Goal: Task Accomplishment & Management: Complete application form

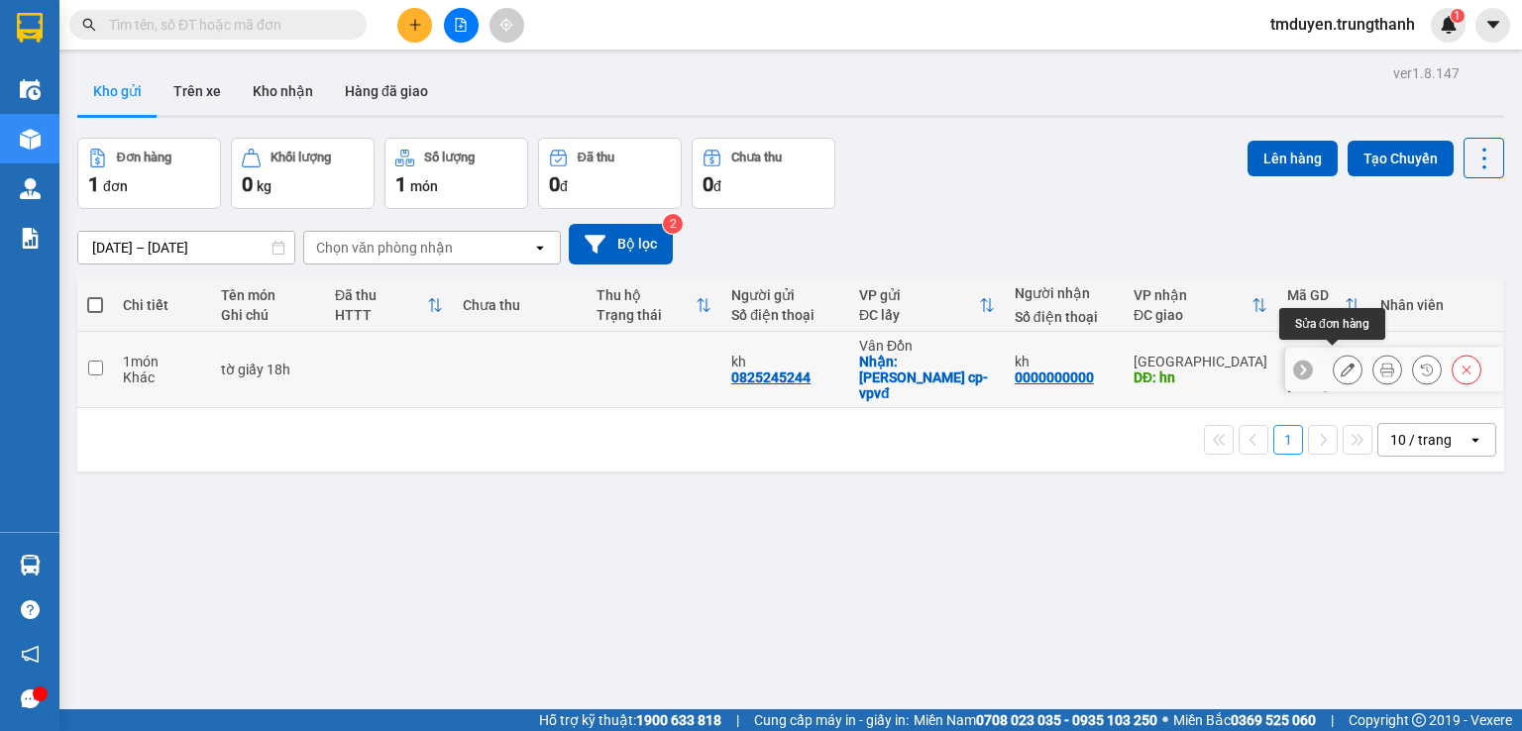
click at [1335, 372] on button at bounding box center [1348, 370] width 28 height 35
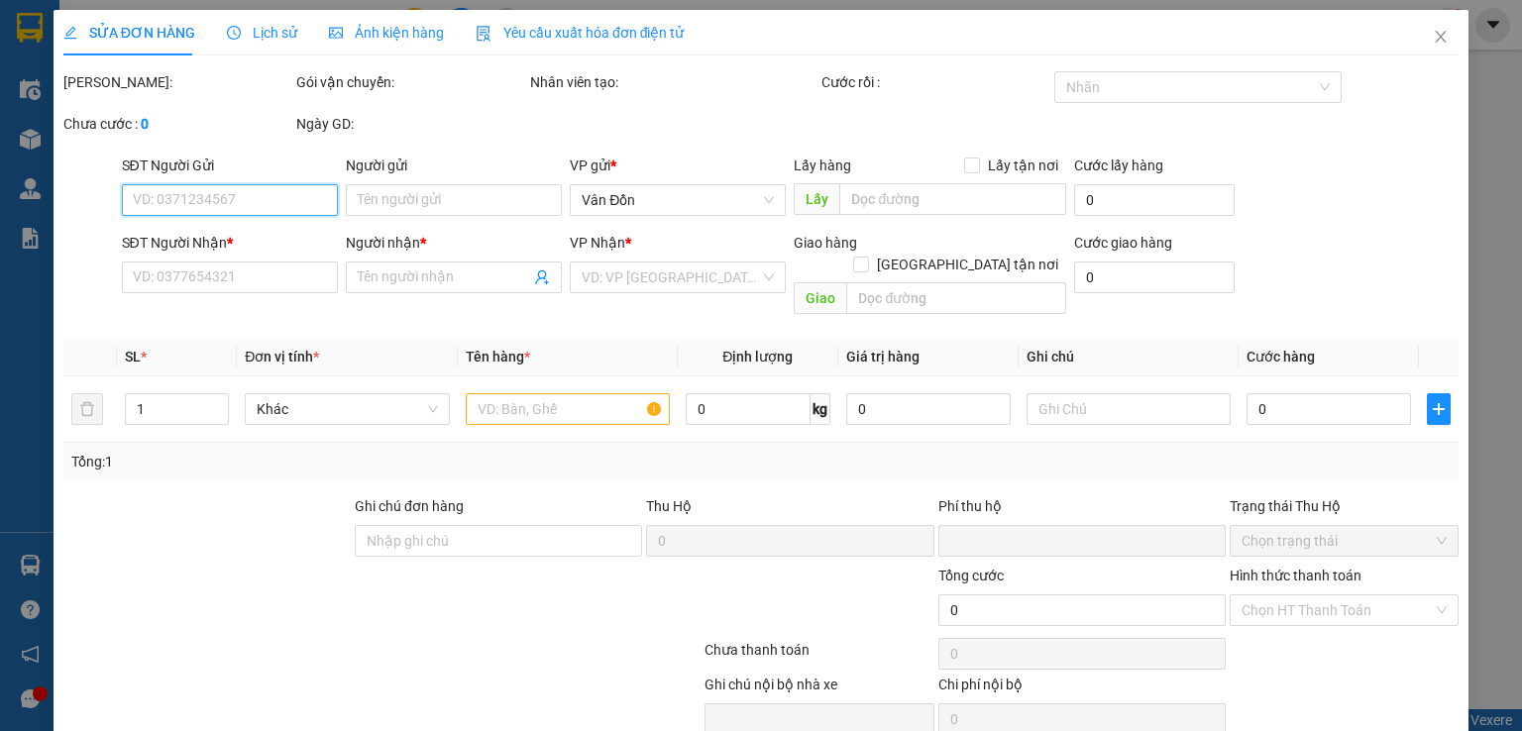
type input "0818510100"
type input "kh"
checkbox input "true"
type input "cao sơn cp-vpvđ"
type input "0825245244"
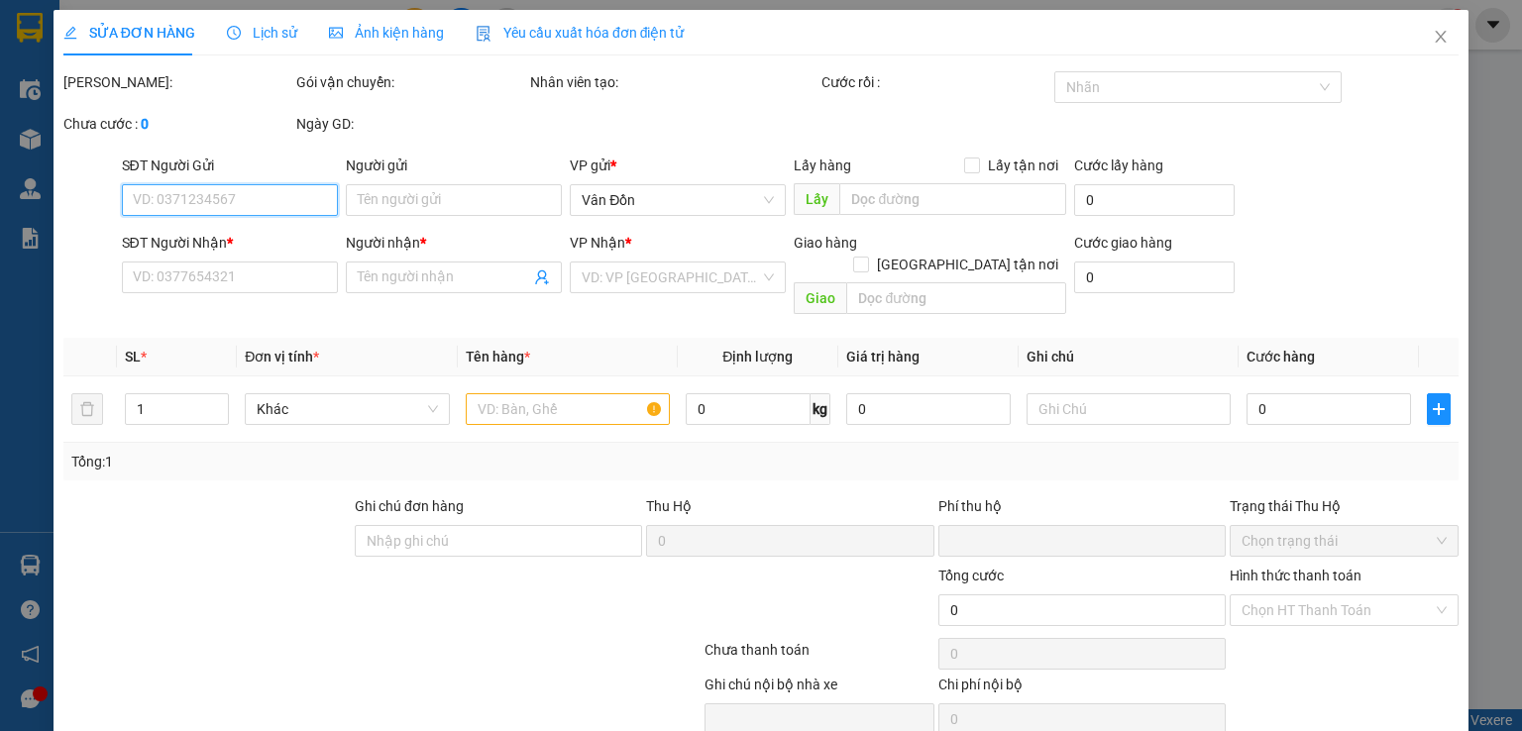
type input "kh"
type input "kđt pháp vân hn"
type input "0"
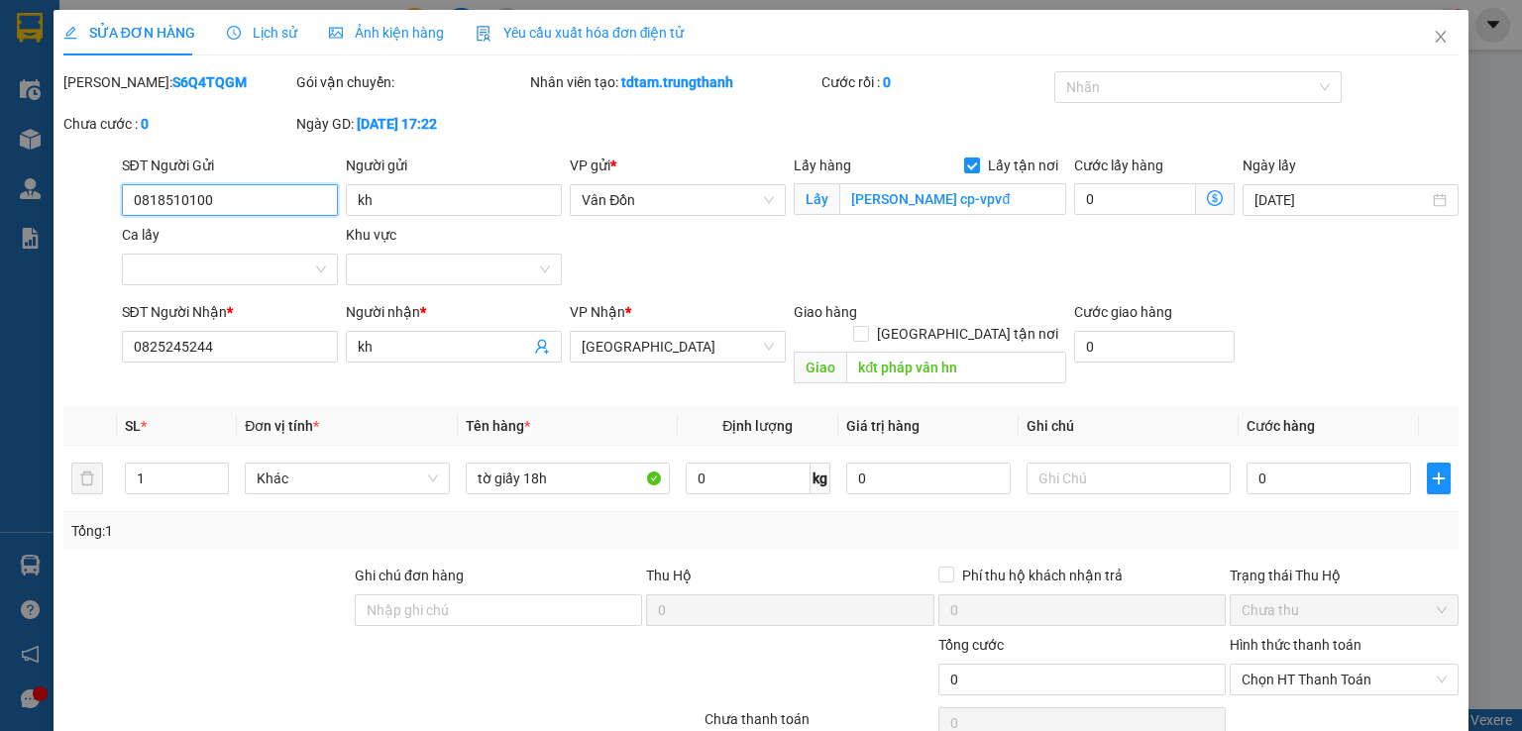
paste input "0818510100"
drag, startPoint x: 291, startPoint y: 205, endPoint x: 205, endPoint y: 193, distance: 87.0
click at [205, 193] on input "08185101000818510100" at bounding box center [230, 200] width 216 height 32
type input "0818510100"
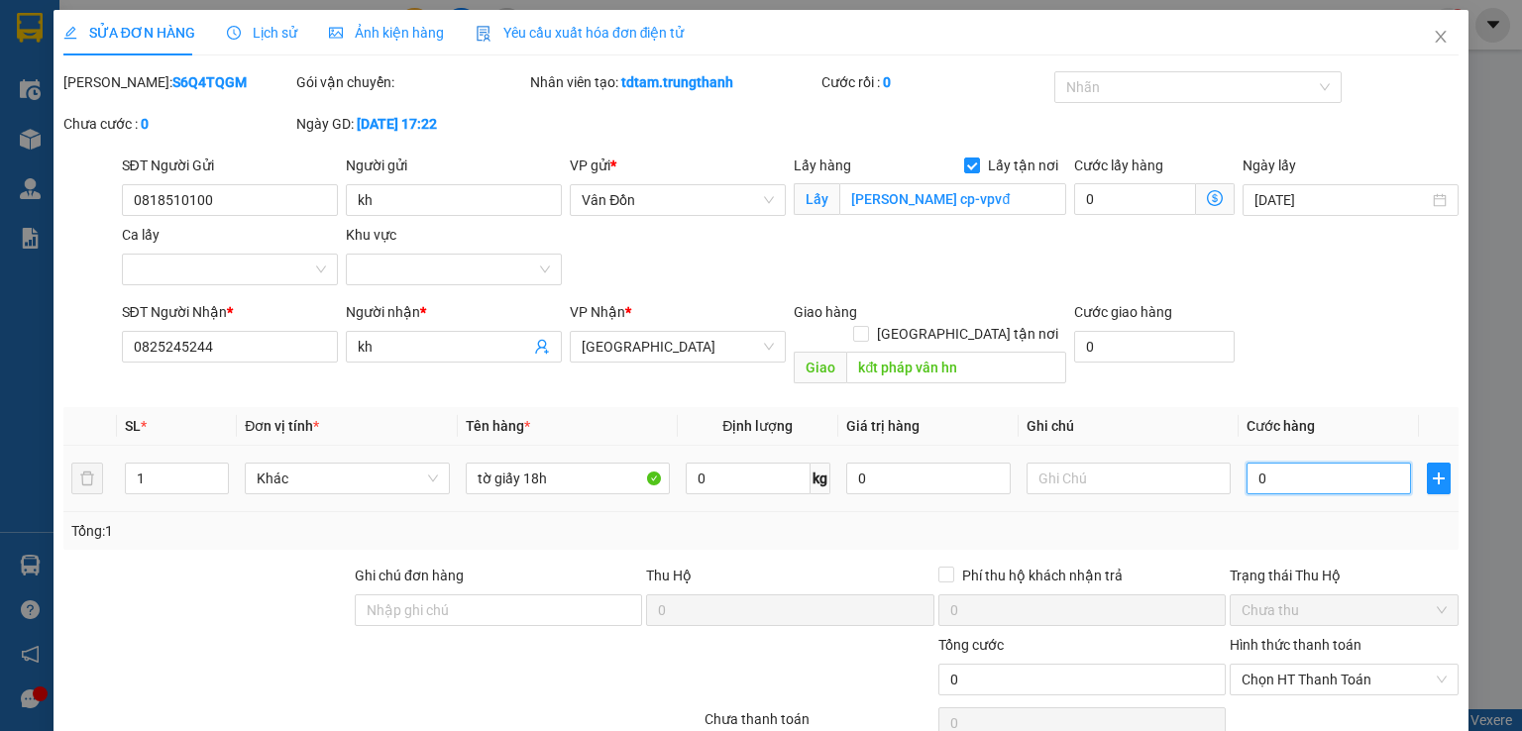
click at [1282, 463] on input "0" at bounding box center [1328, 479] width 164 height 32
click at [1436, 35] on icon "close" at bounding box center [1441, 37] width 11 height 12
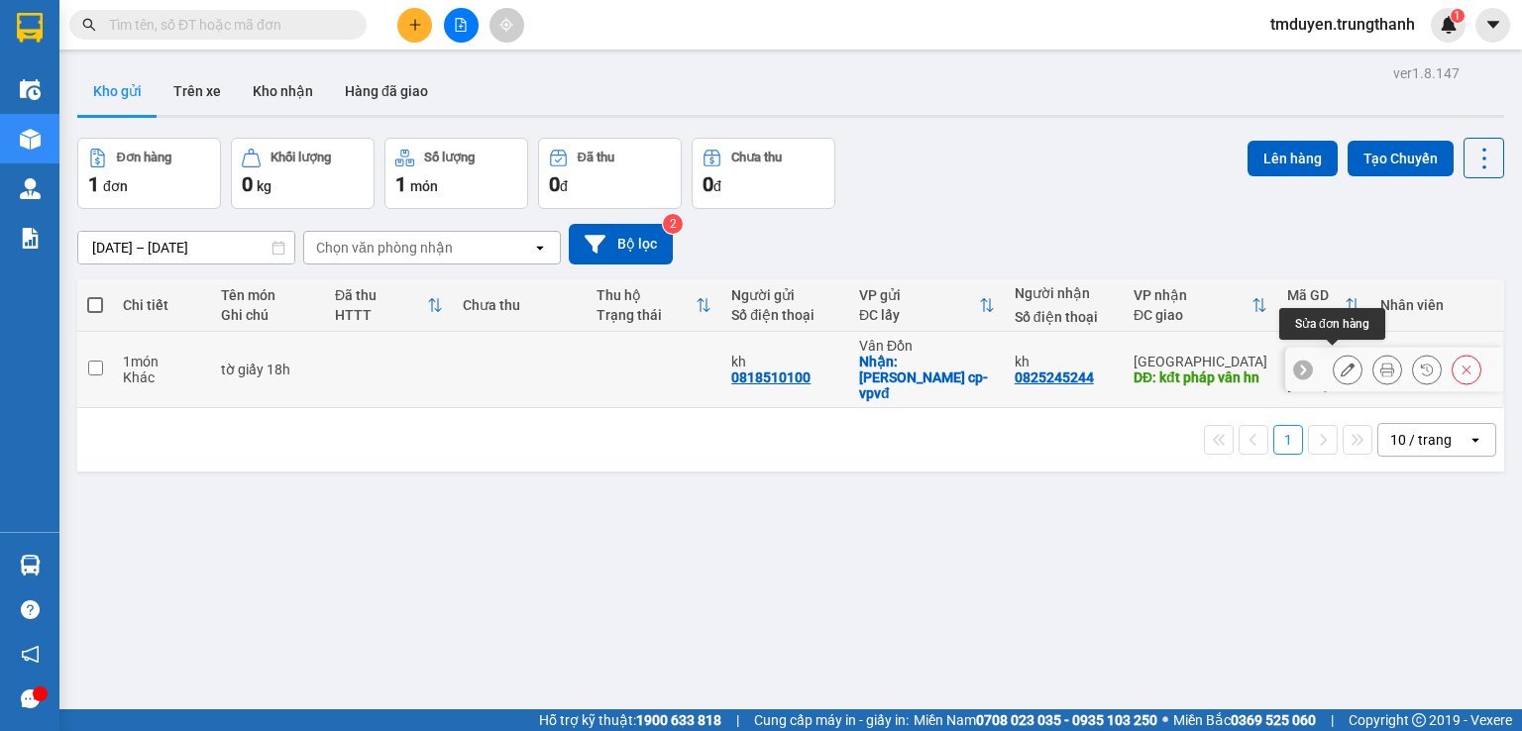
click at [1341, 363] on icon at bounding box center [1348, 370] width 14 height 14
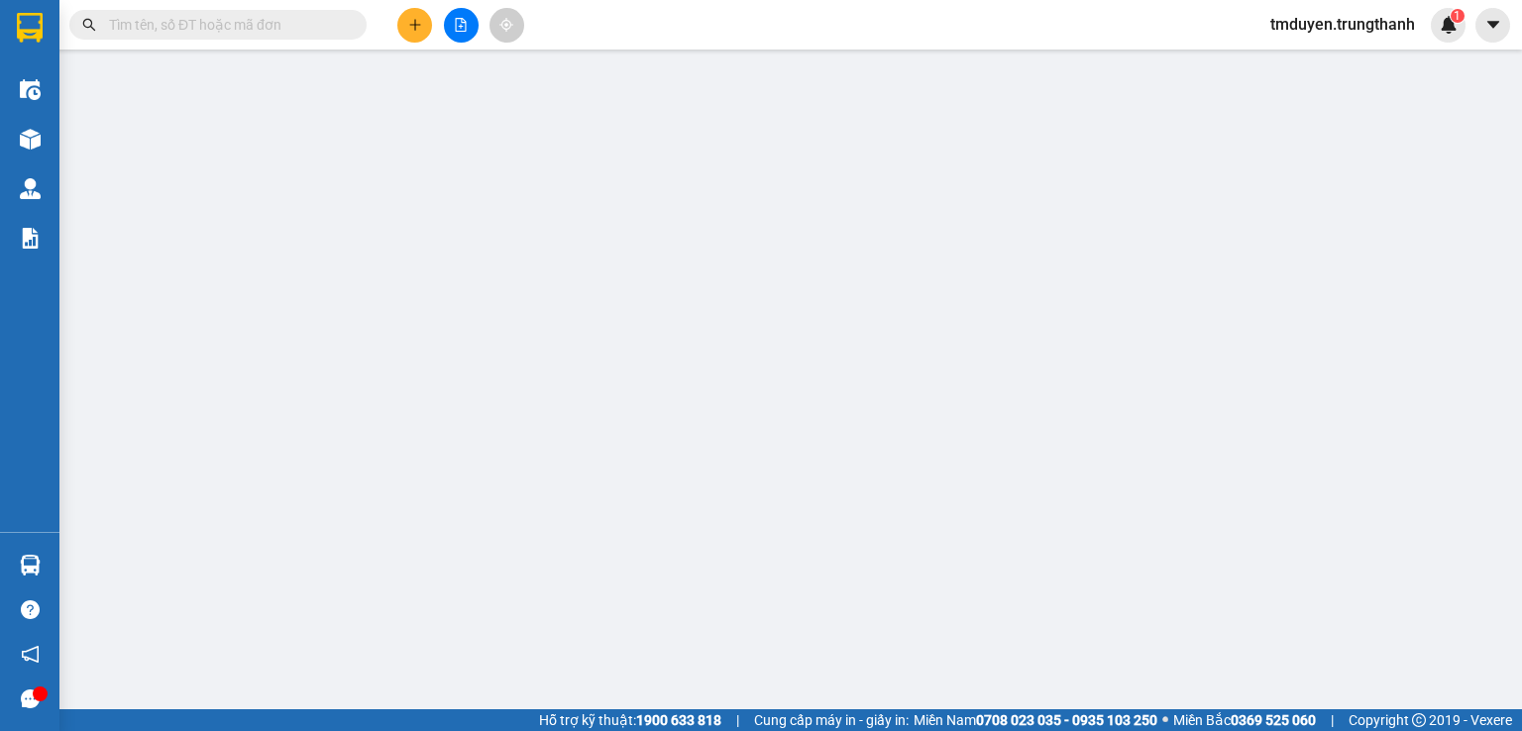
type input "0818510100"
type input "kh"
checkbox input "true"
type input "cao sơn cp-vpvđ"
type input "0825245244"
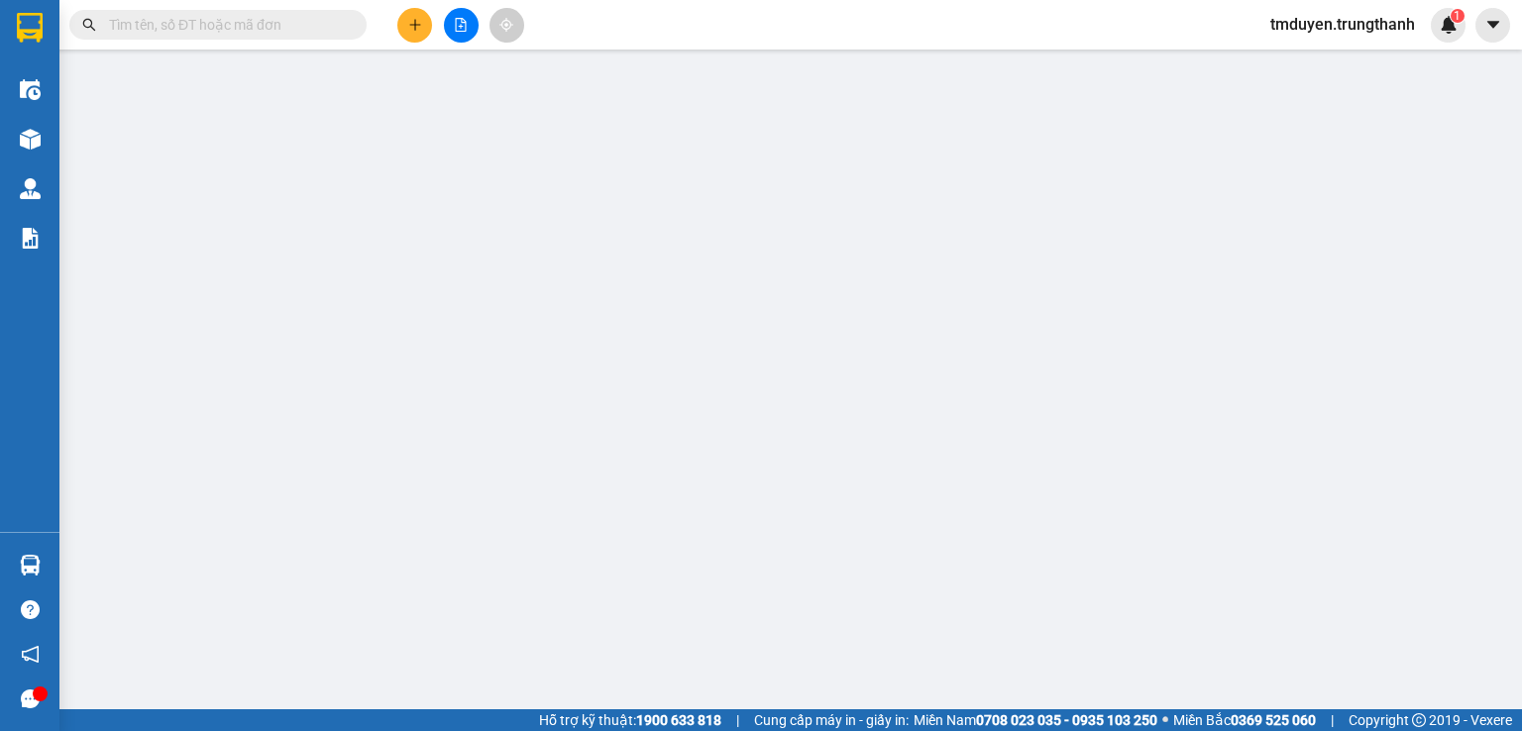
type input "kh"
type input "kđt pháp vân hn"
type input "0"
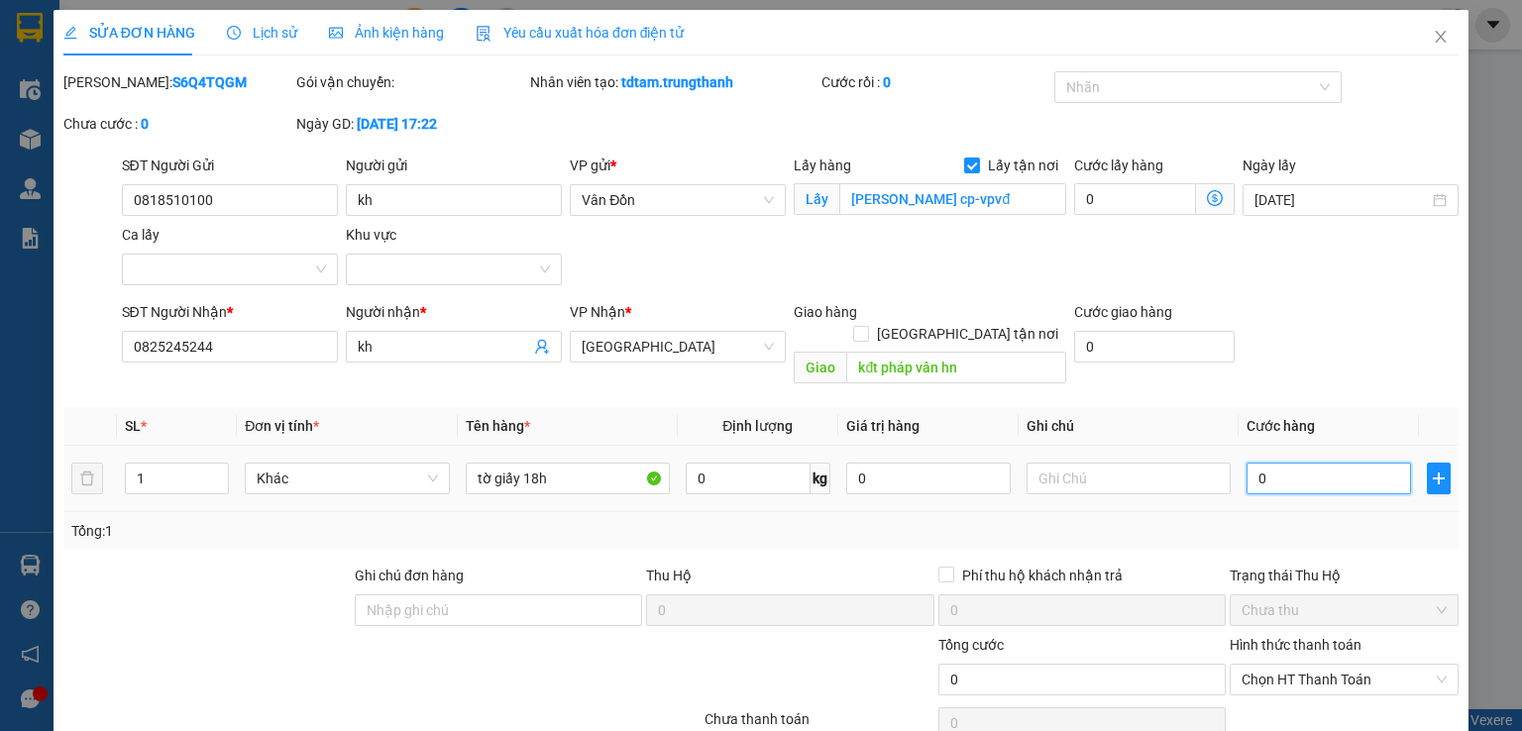
click at [1300, 466] on input "0" at bounding box center [1328, 479] width 164 height 32
type input "7"
type input "70"
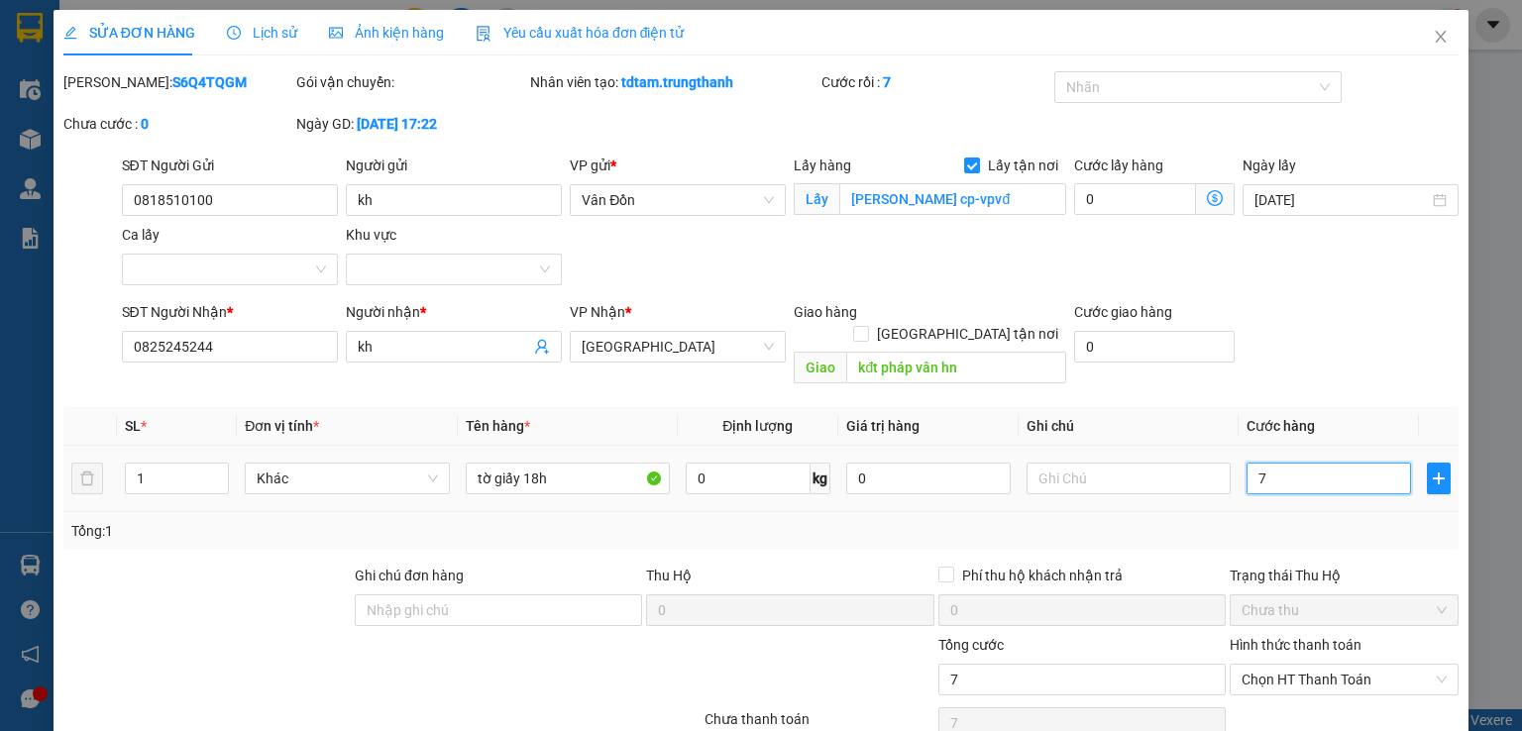
type input "70"
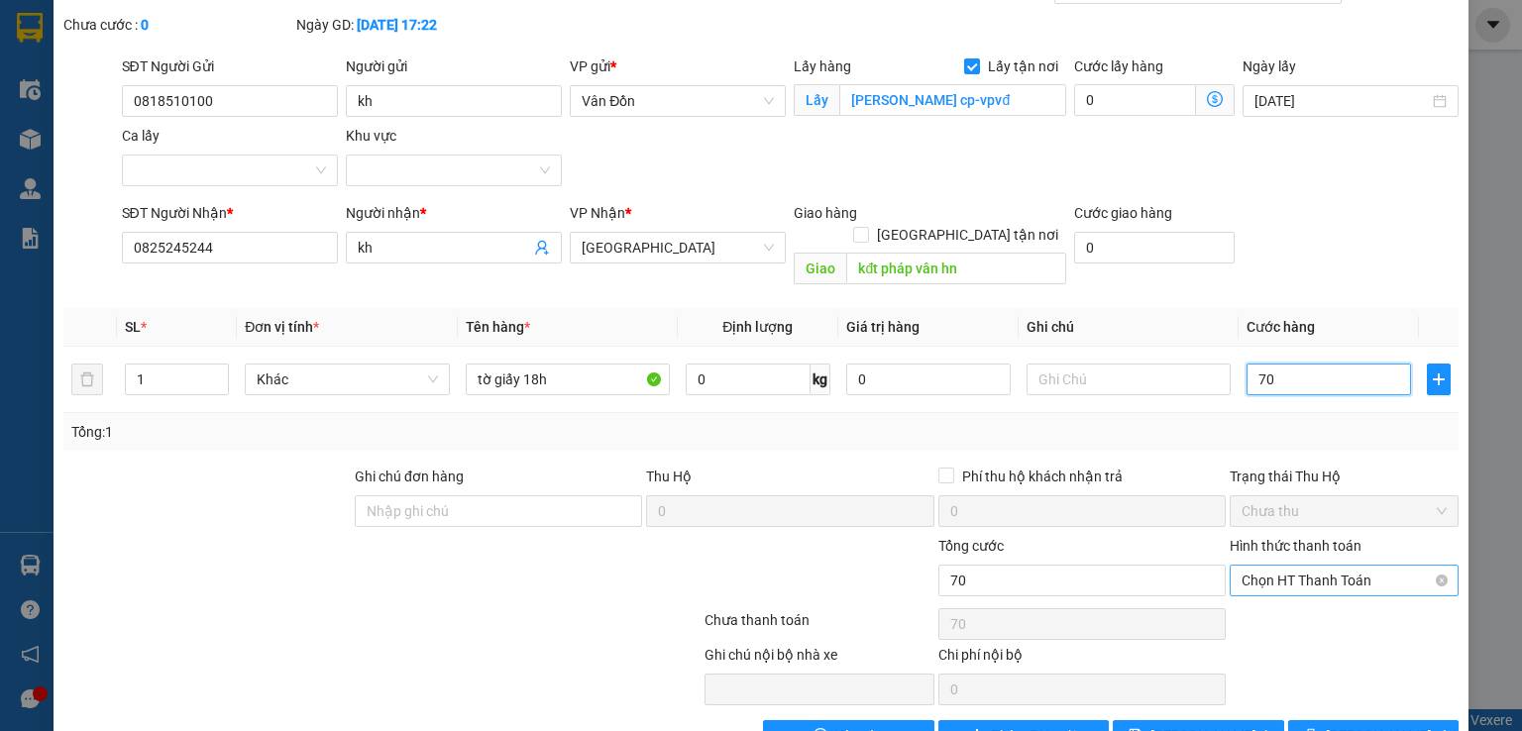
click at [1288, 566] on span "Chọn HT Thanh Toán" at bounding box center [1343, 581] width 205 height 30
type input "70"
type input "70.000"
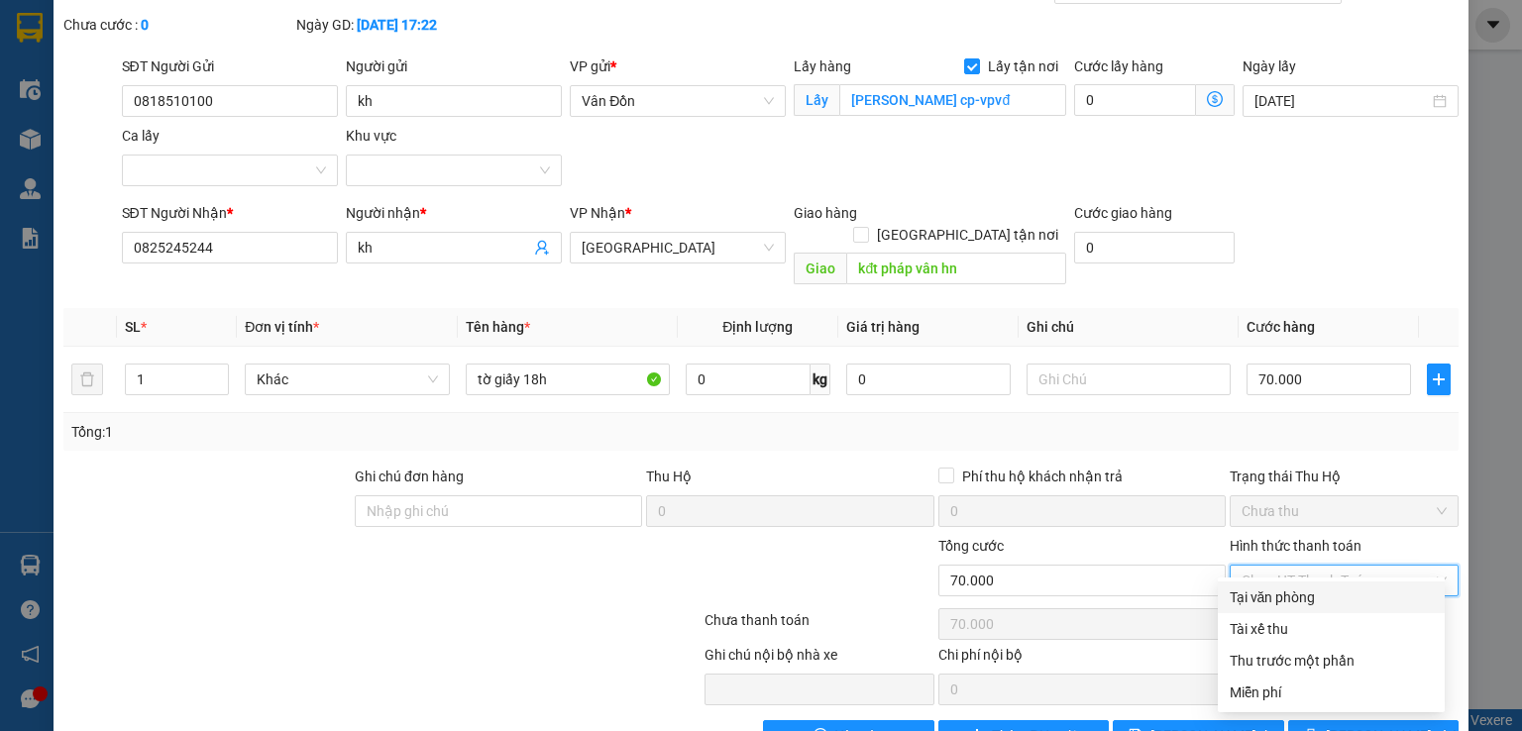
click at [1276, 603] on div "Tại văn phòng" at bounding box center [1331, 598] width 203 height 22
type input "0"
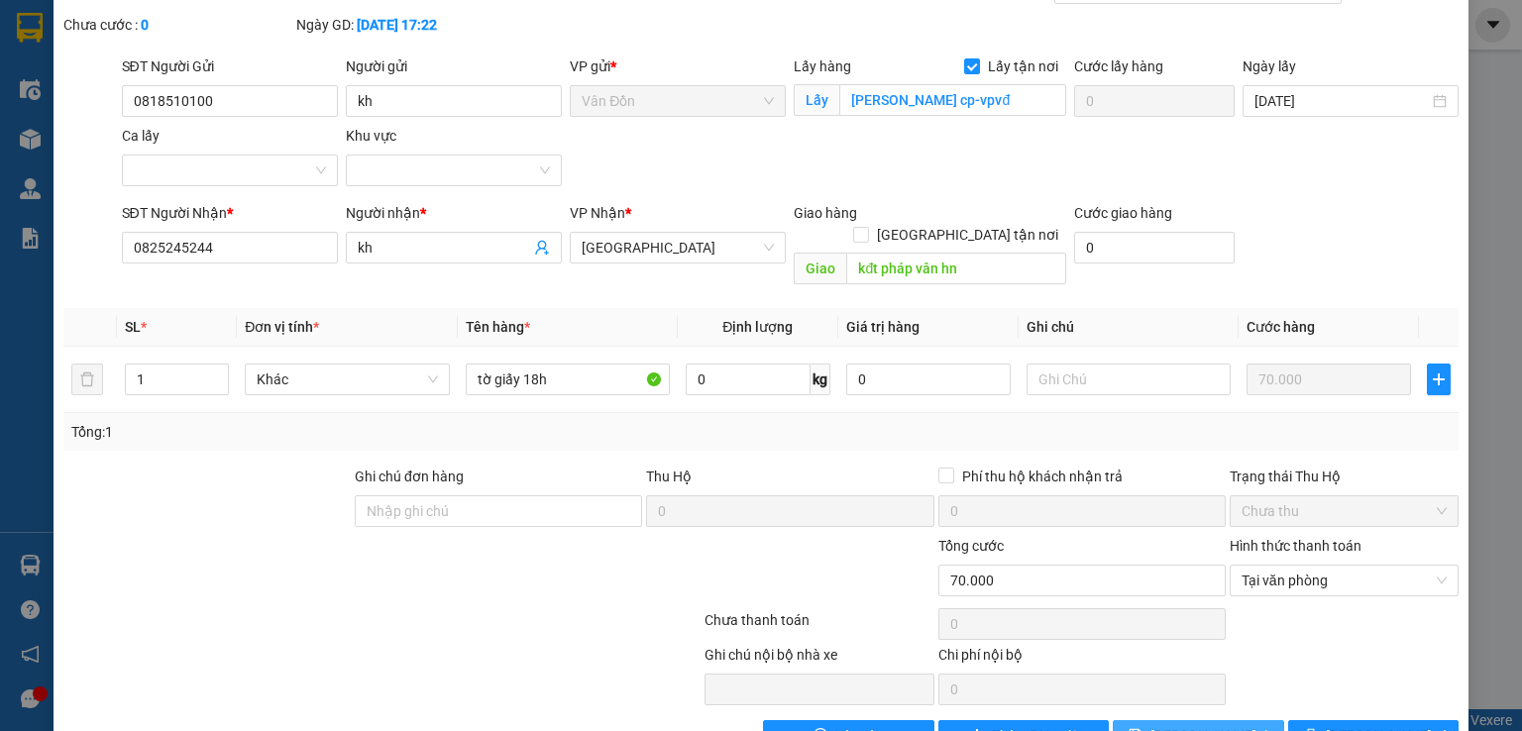
click at [1215, 725] on span "Lưu thay đổi" at bounding box center [1229, 736] width 159 height 22
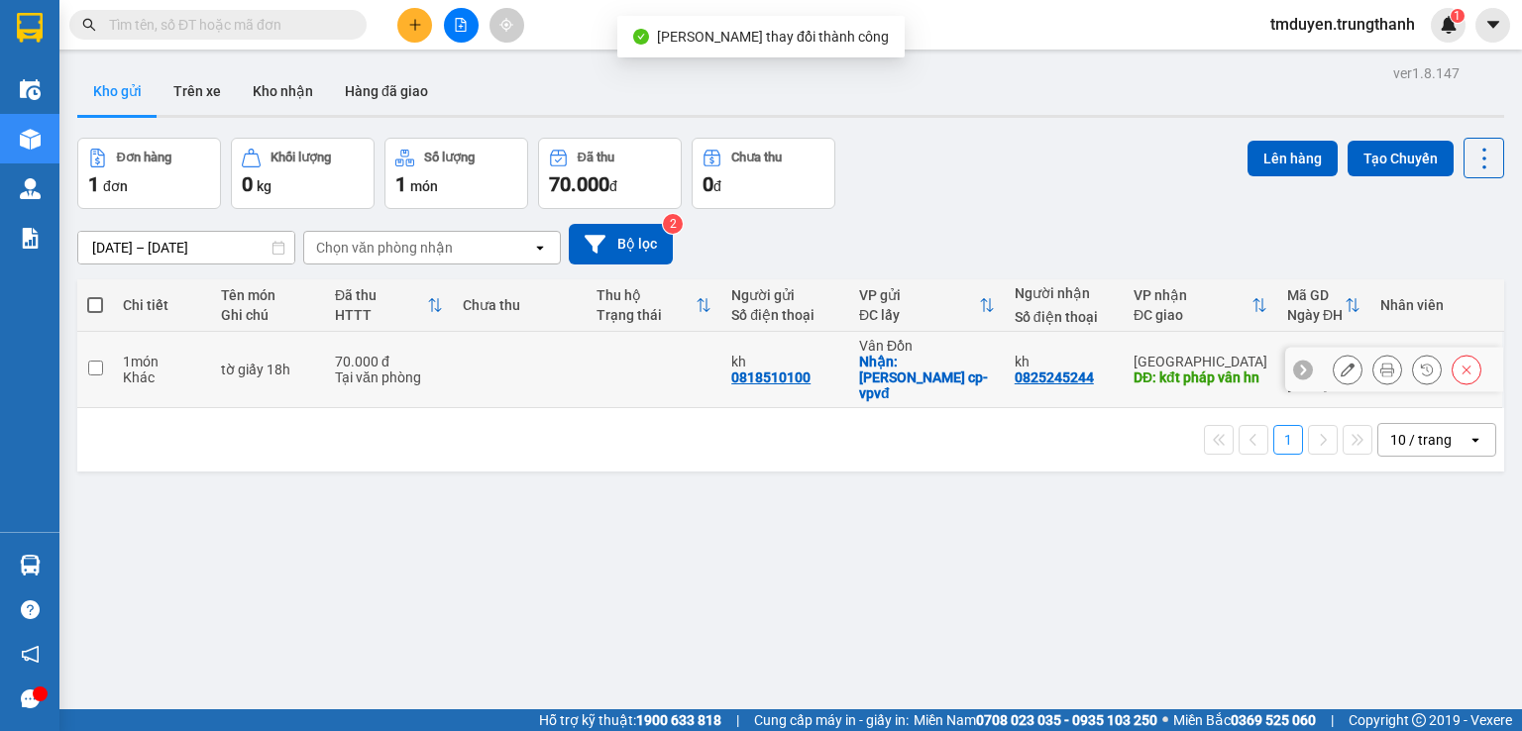
drag, startPoint x: 99, startPoint y: 366, endPoint x: 388, endPoint y: 231, distance: 319.2
click at [100, 366] on input "checkbox" at bounding box center [95, 368] width 15 height 15
checkbox input "true"
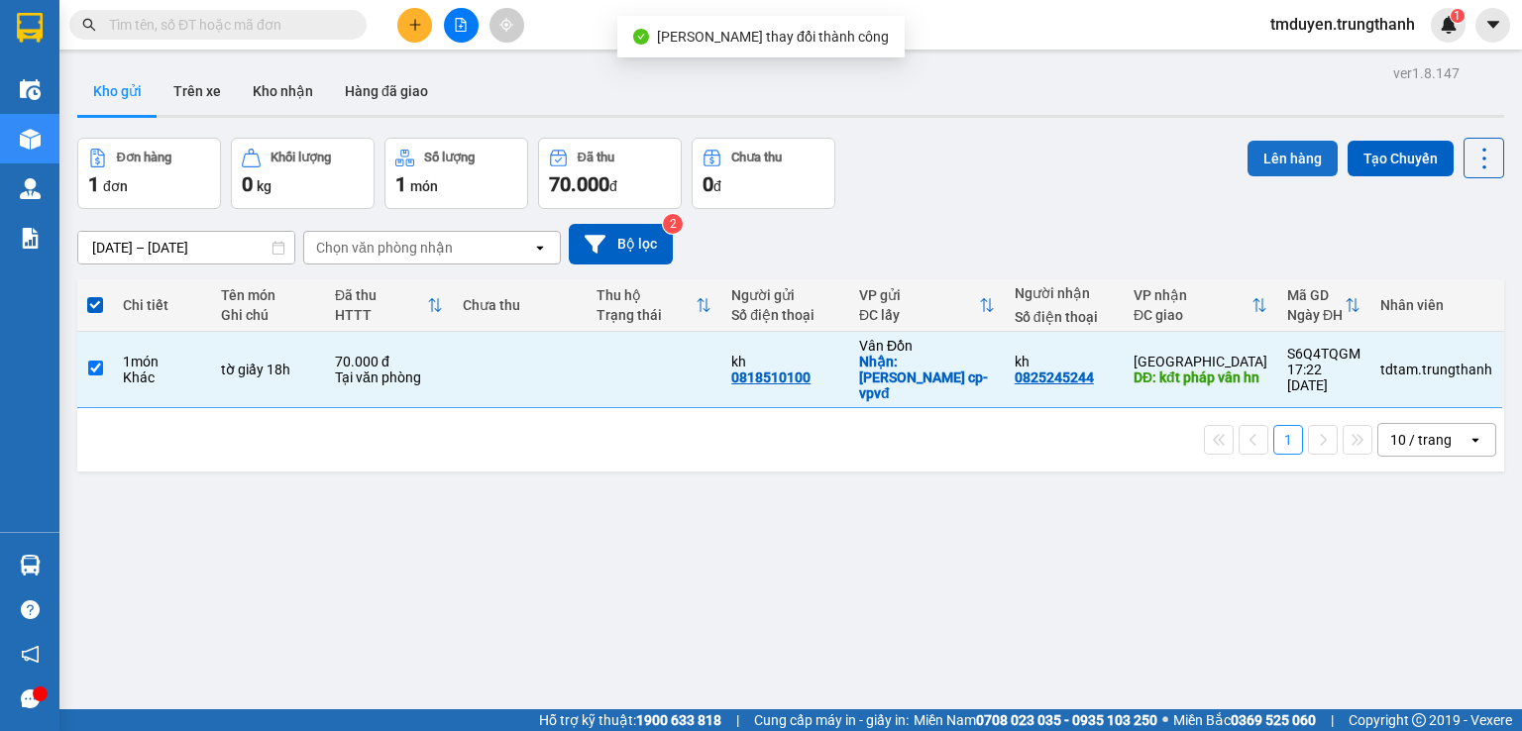
click at [1287, 162] on button "Lên hàng" at bounding box center [1292, 159] width 90 height 36
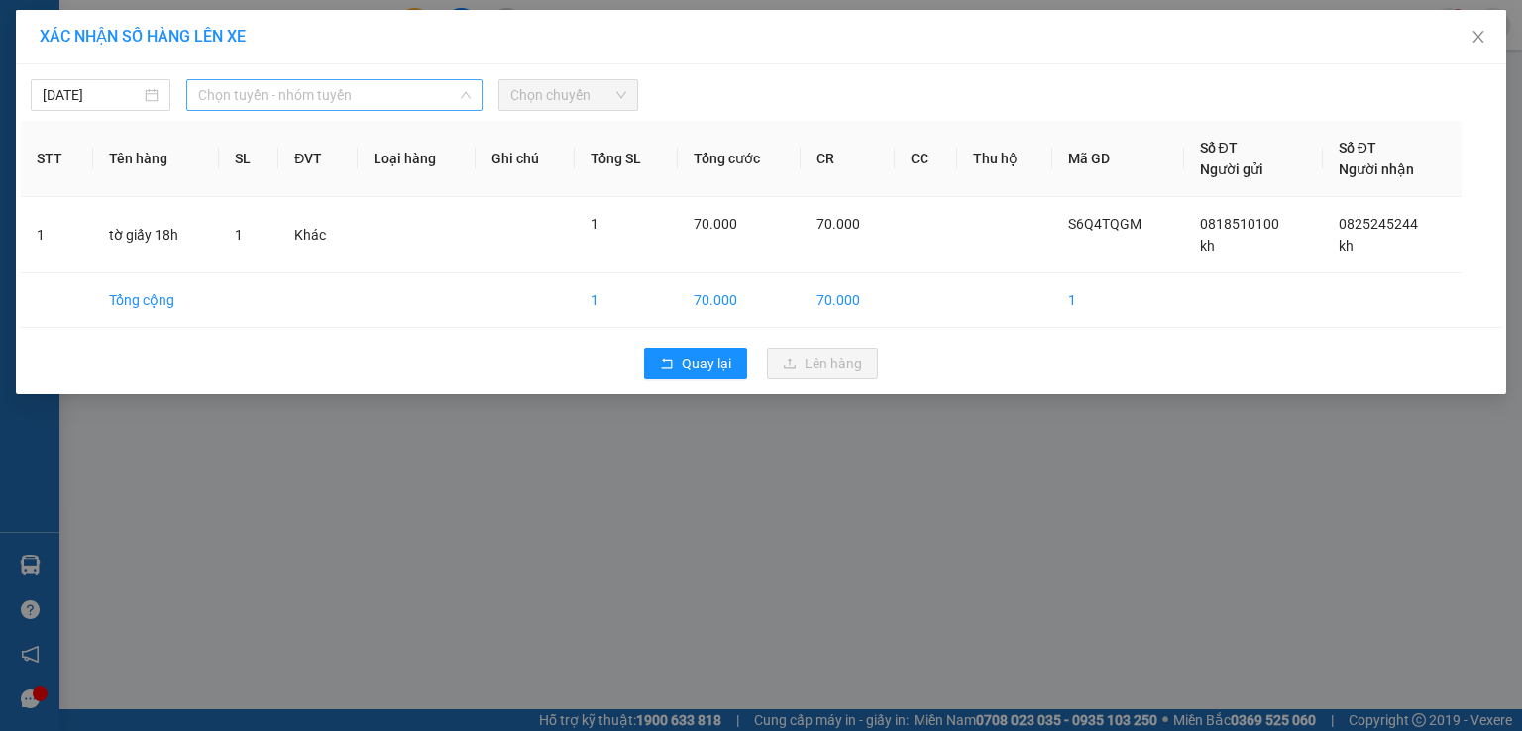
click at [448, 96] on span "Chọn tuyến - nhóm tuyến" at bounding box center [334, 95] width 272 height 30
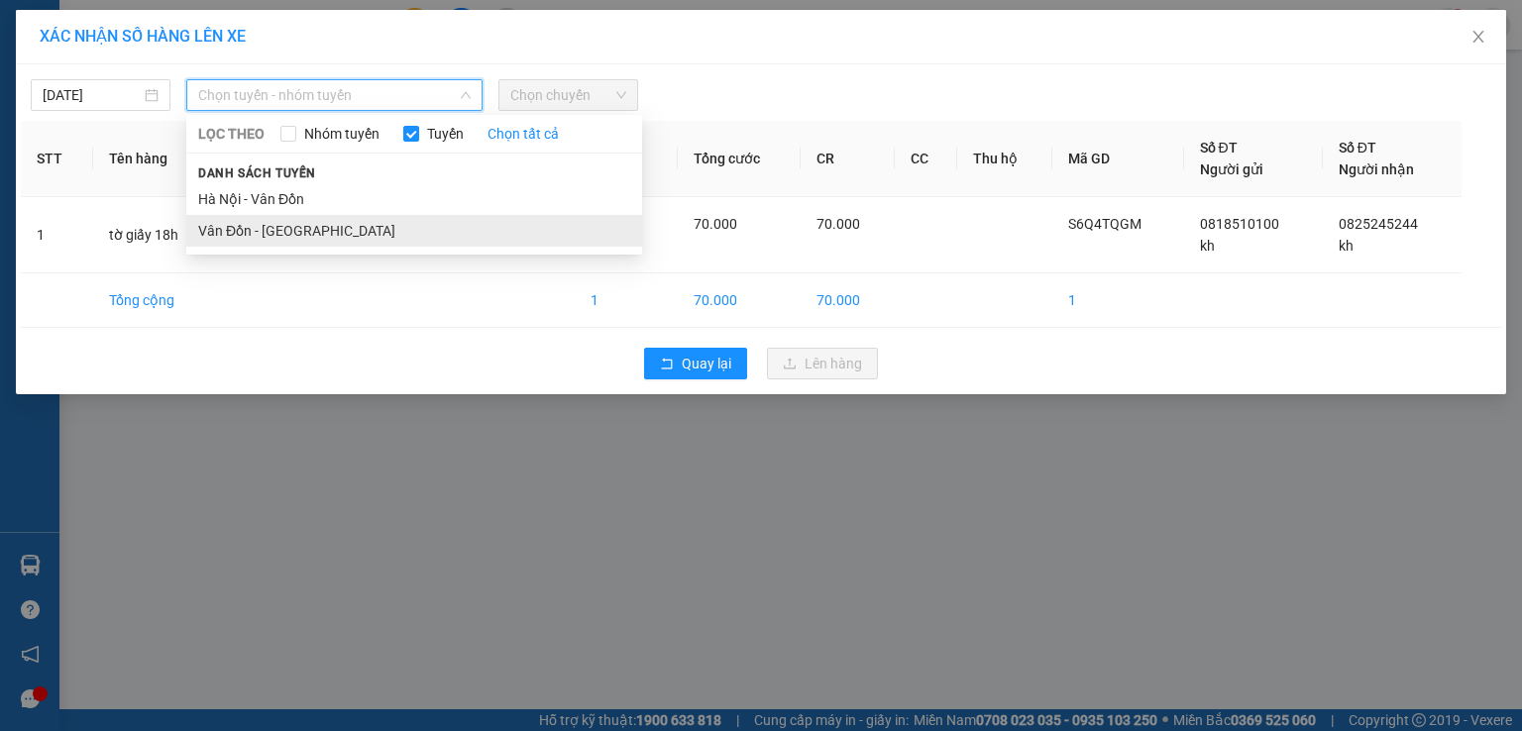
click at [342, 239] on li "Vân Đồn - Hà Nội" at bounding box center [414, 231] width 456 height 32
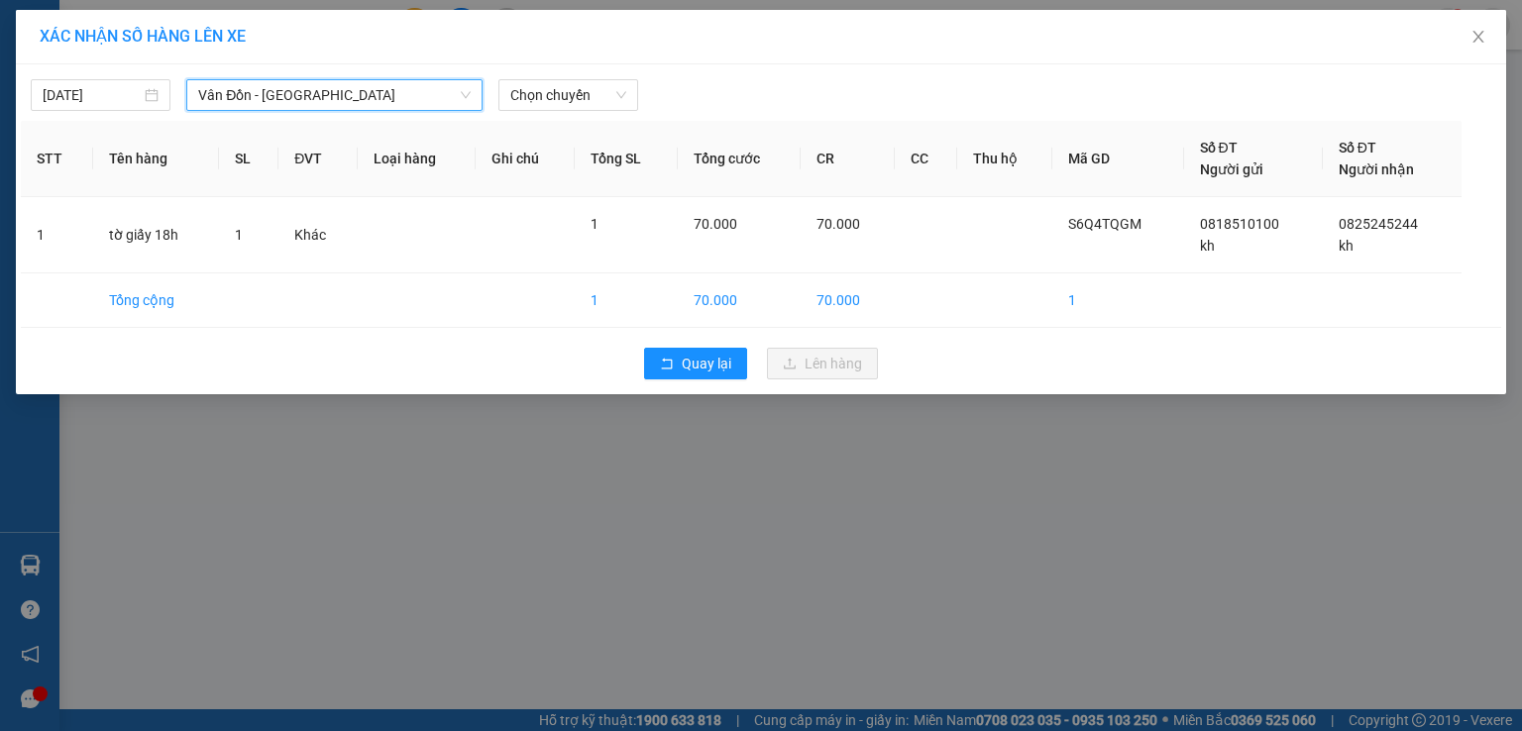
click at [535, 112] on div "15/10/2025 Vân Đồn - Hà Nội Vân Đồn - Hà Nội LỌC THEO Nhóm tuyến Tuyến Chọn tất…" at bounding box center [761, 229] width 1490 height 330
click at [539, 105] on span "Chọn chuyến" at bounding box center [568, 95] width 116 height 30
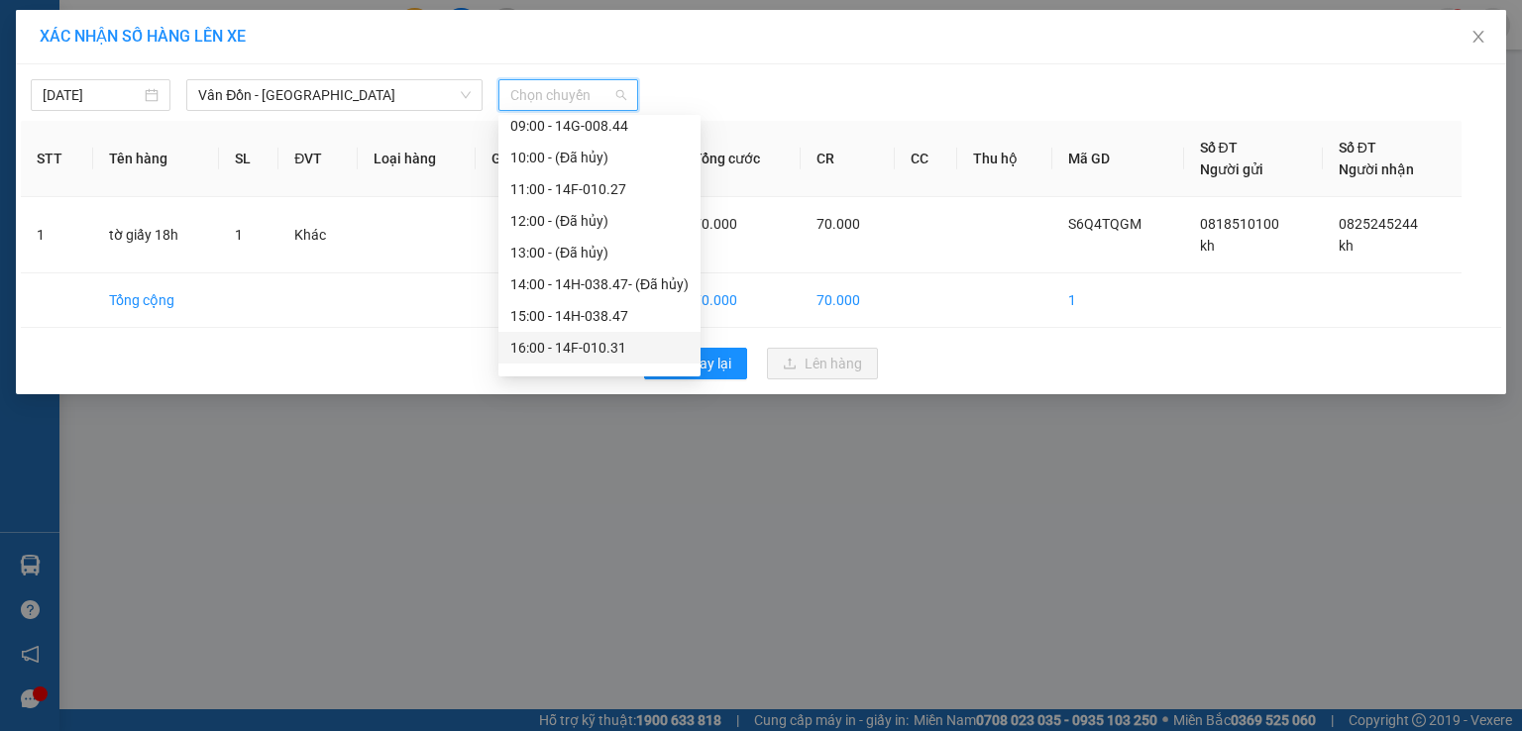
scroll to position [285, 0]
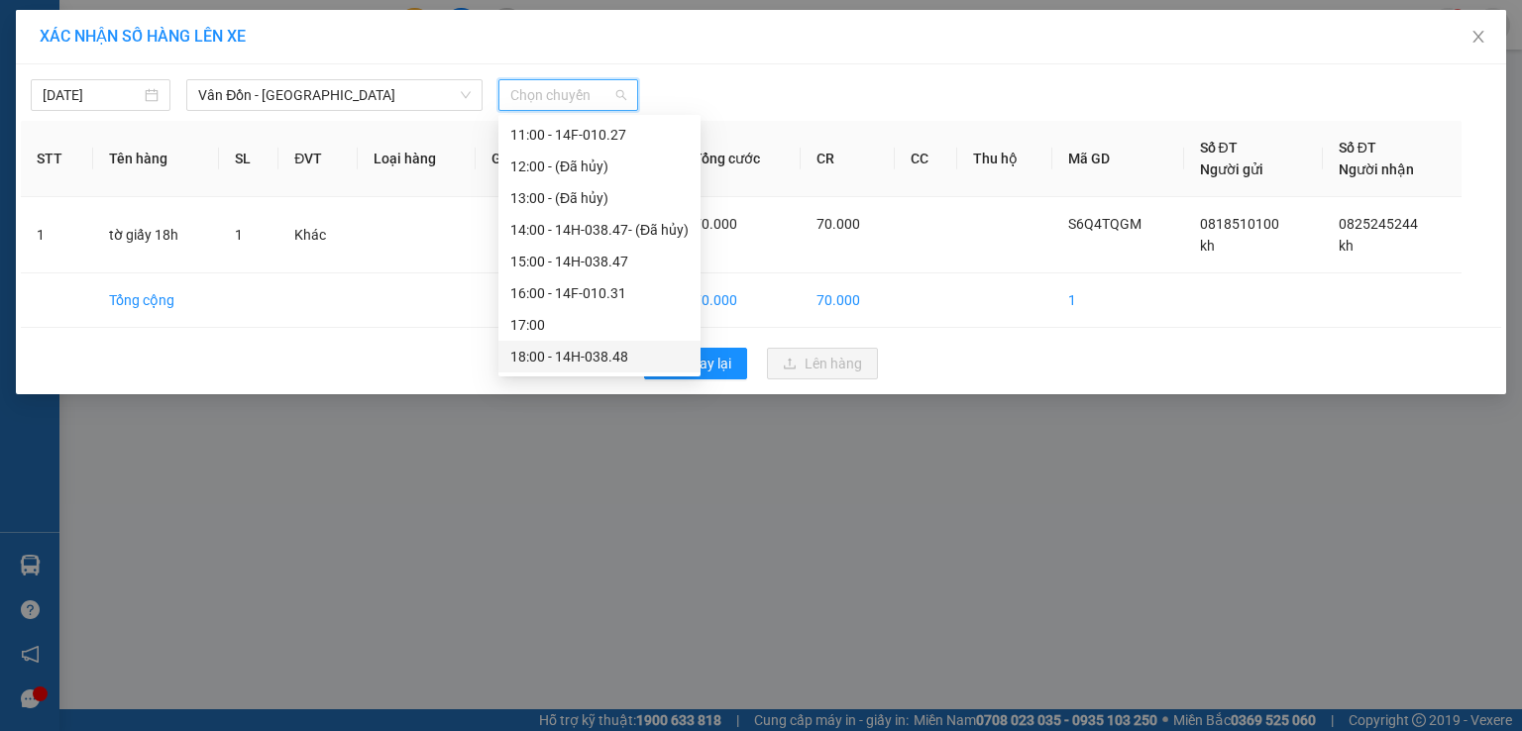
click at [555, 358] on div "18:00 - 14H-038.48" at bounding box center [599, 357] width 178 height 22
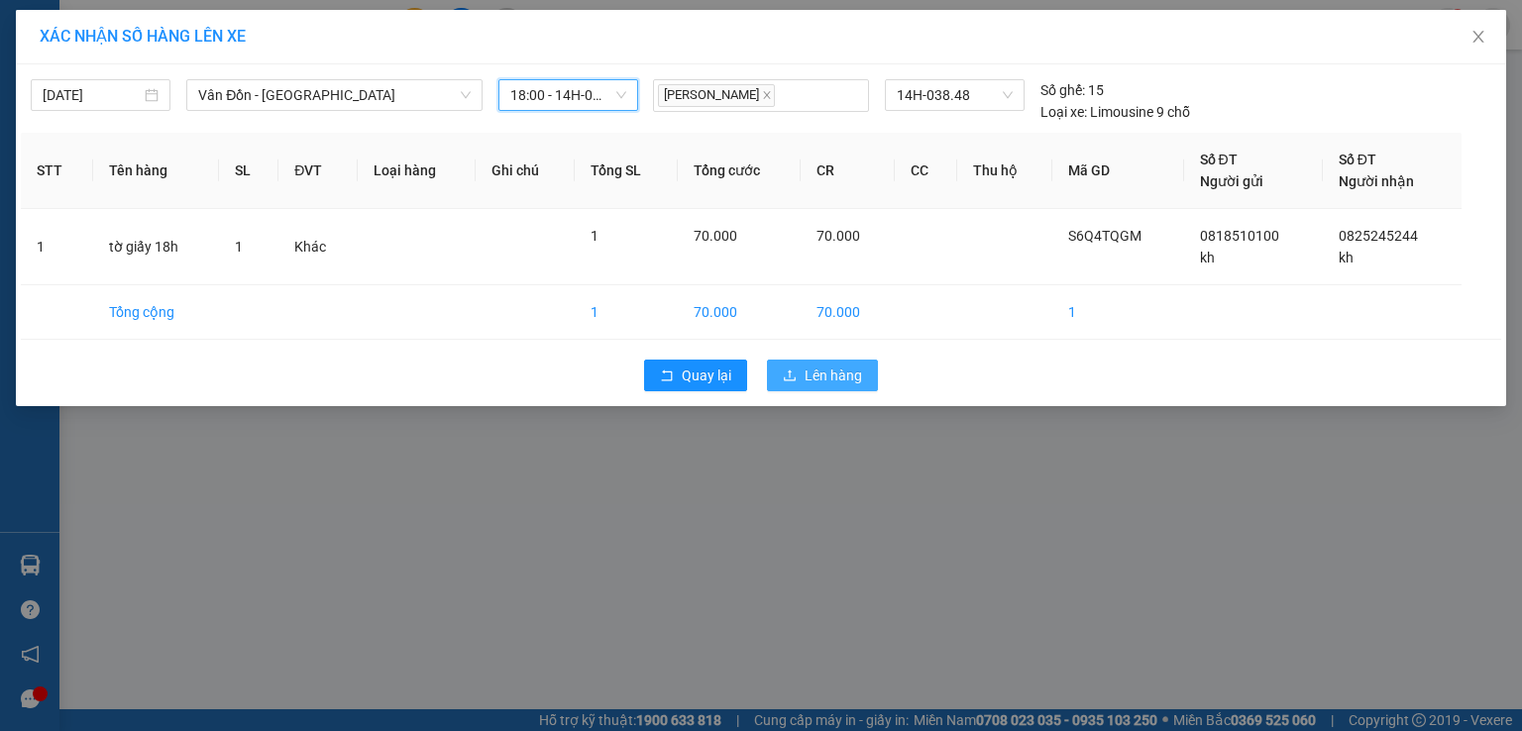
click at [847, 384] on span "Lên hàng" at bounding box center [833, 376] width 57 height 22
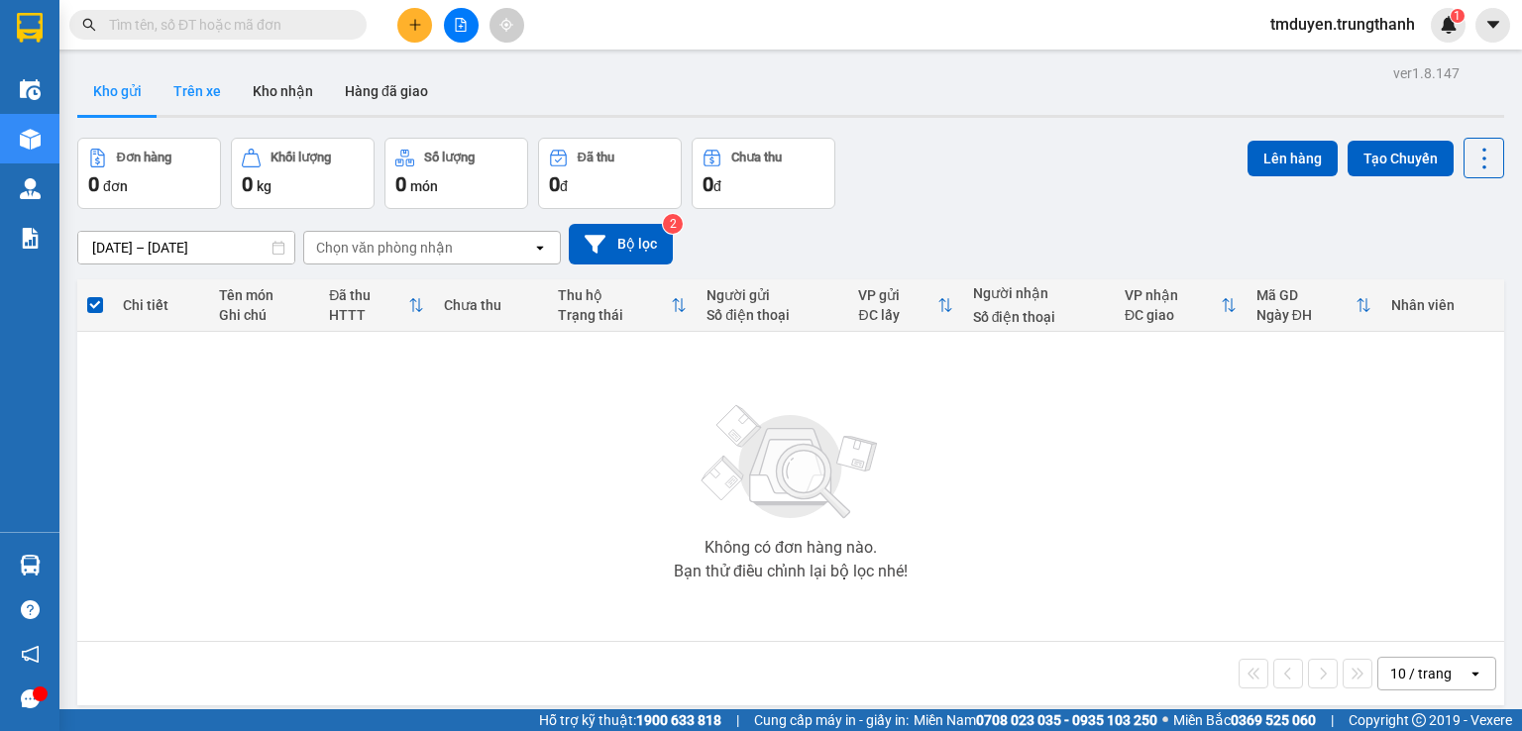
click at [167, 78] on button "Trên xe" at bounding box center [197, 91] width 79 height 48
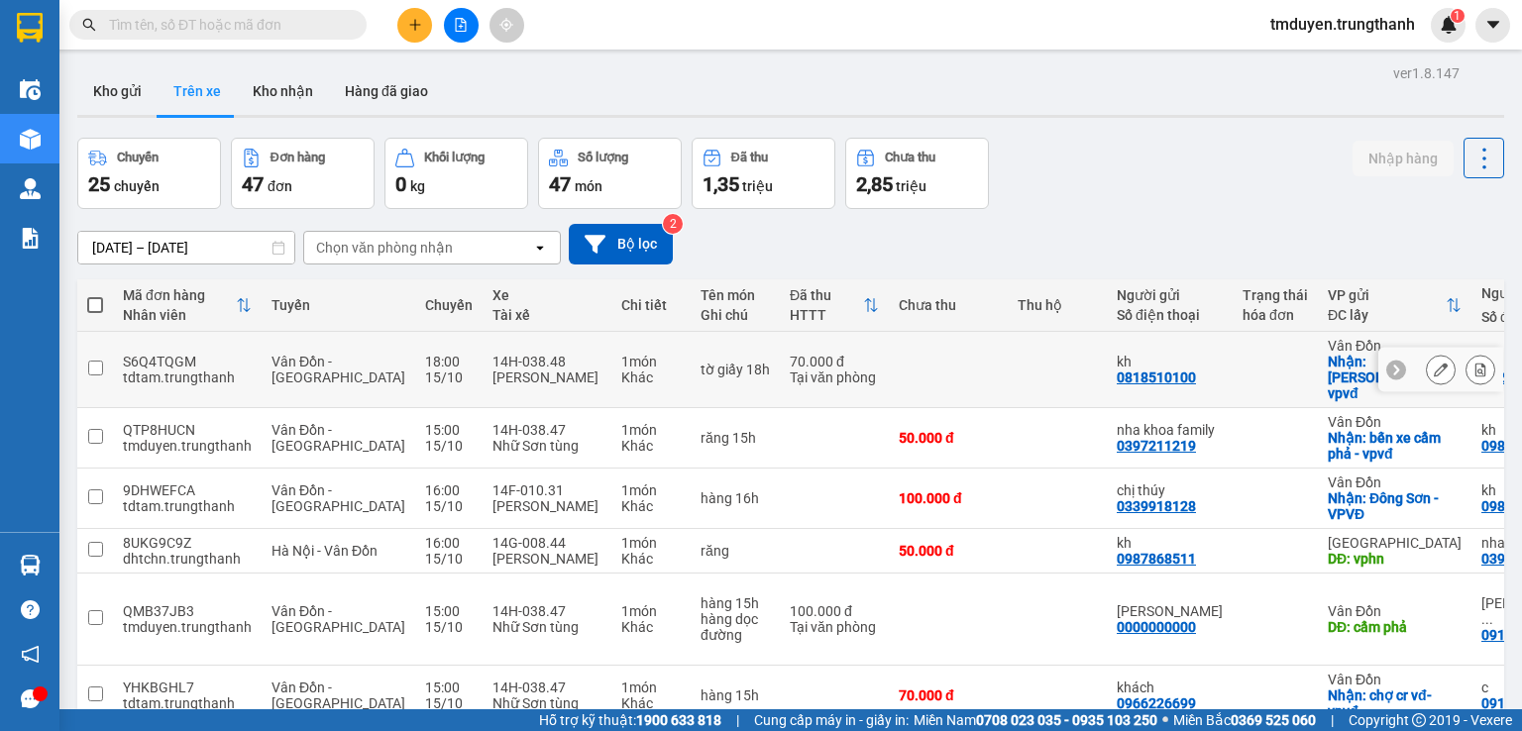
click at [1434, 363] on icon at bounding box center [1441, 370] width 14 height 14
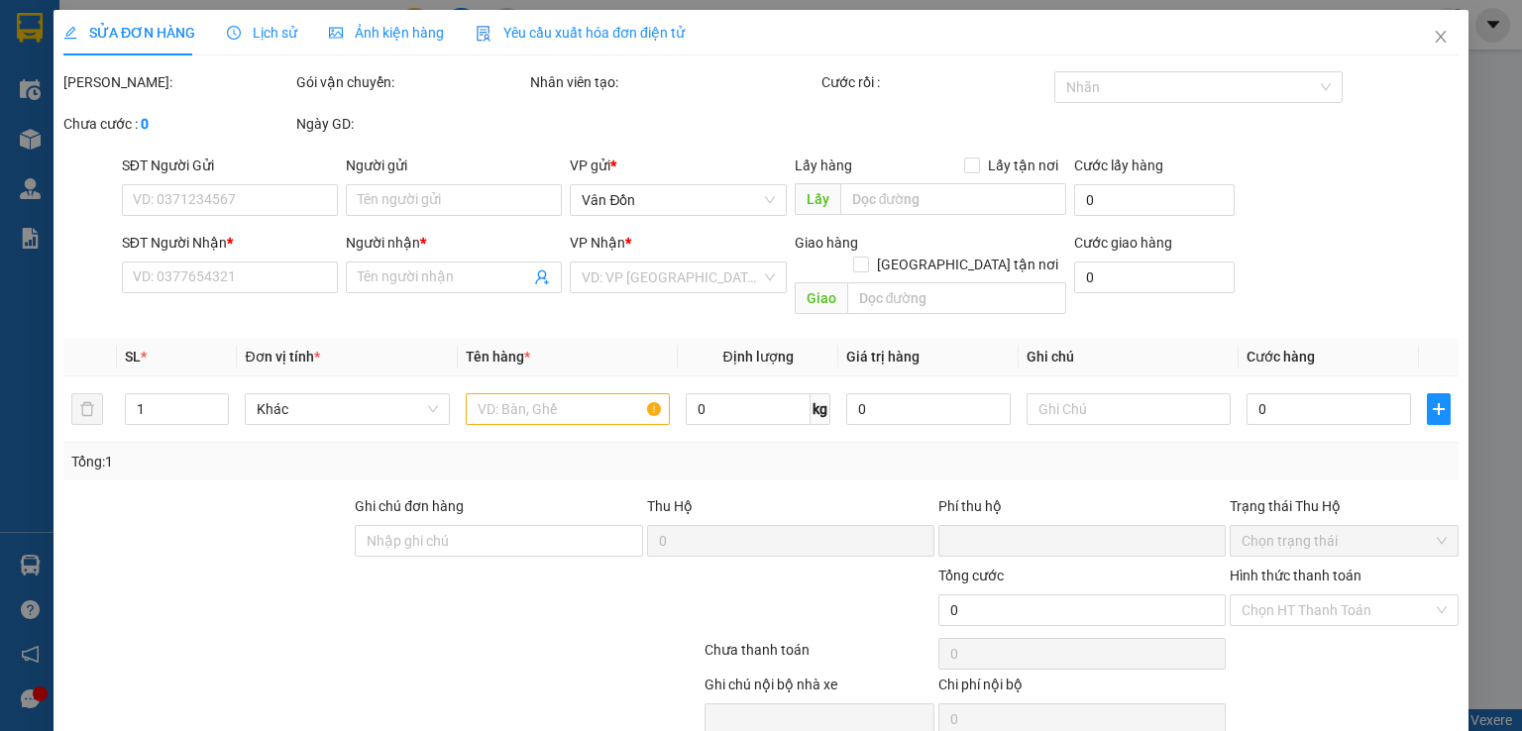
type input "0818510100"
type input "kh"
checkbox input "true"
type input "cao sơn cp-vpvđ"
type input "0825245244"
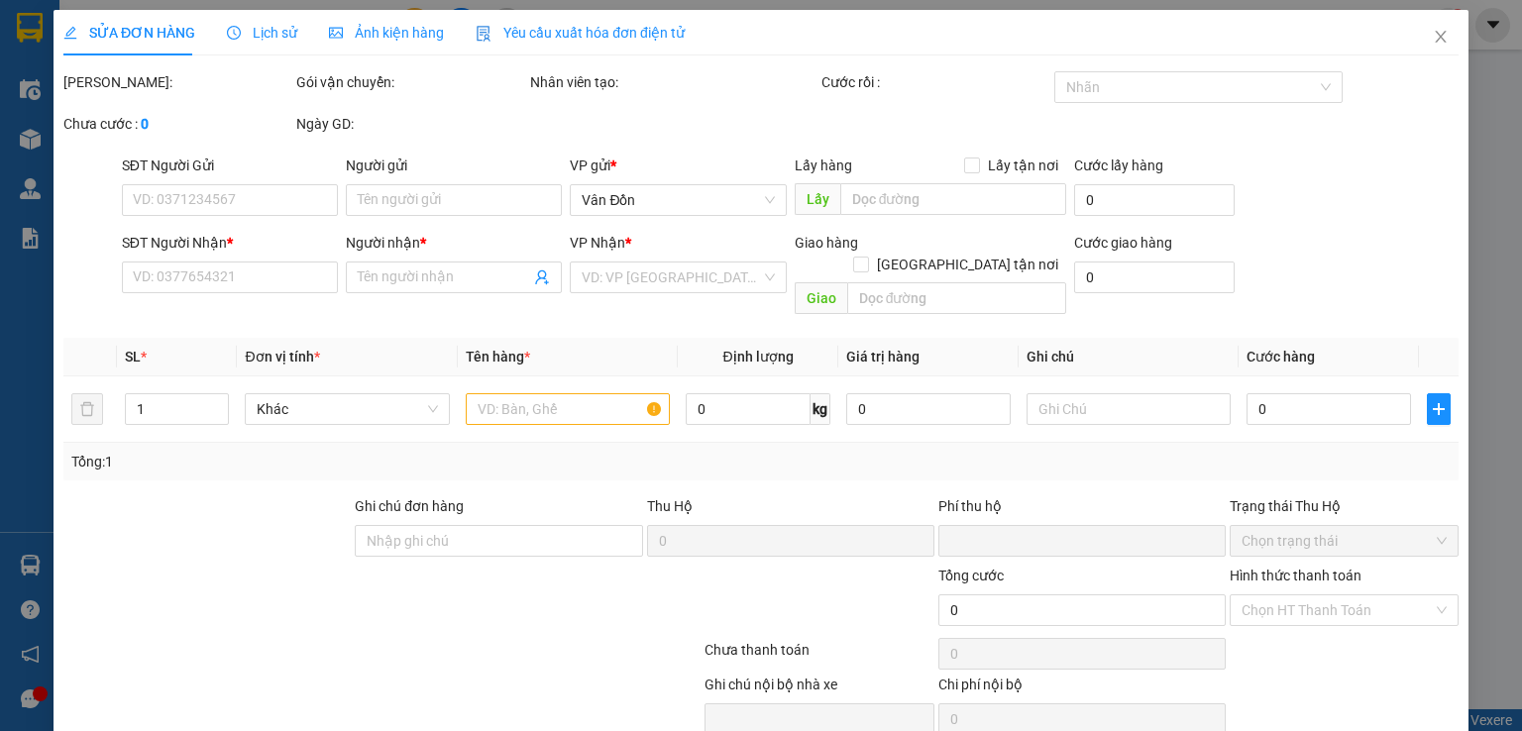
type input "kh"
type input "kđt pháp vân hn"
type input "0"
type input "70.000"
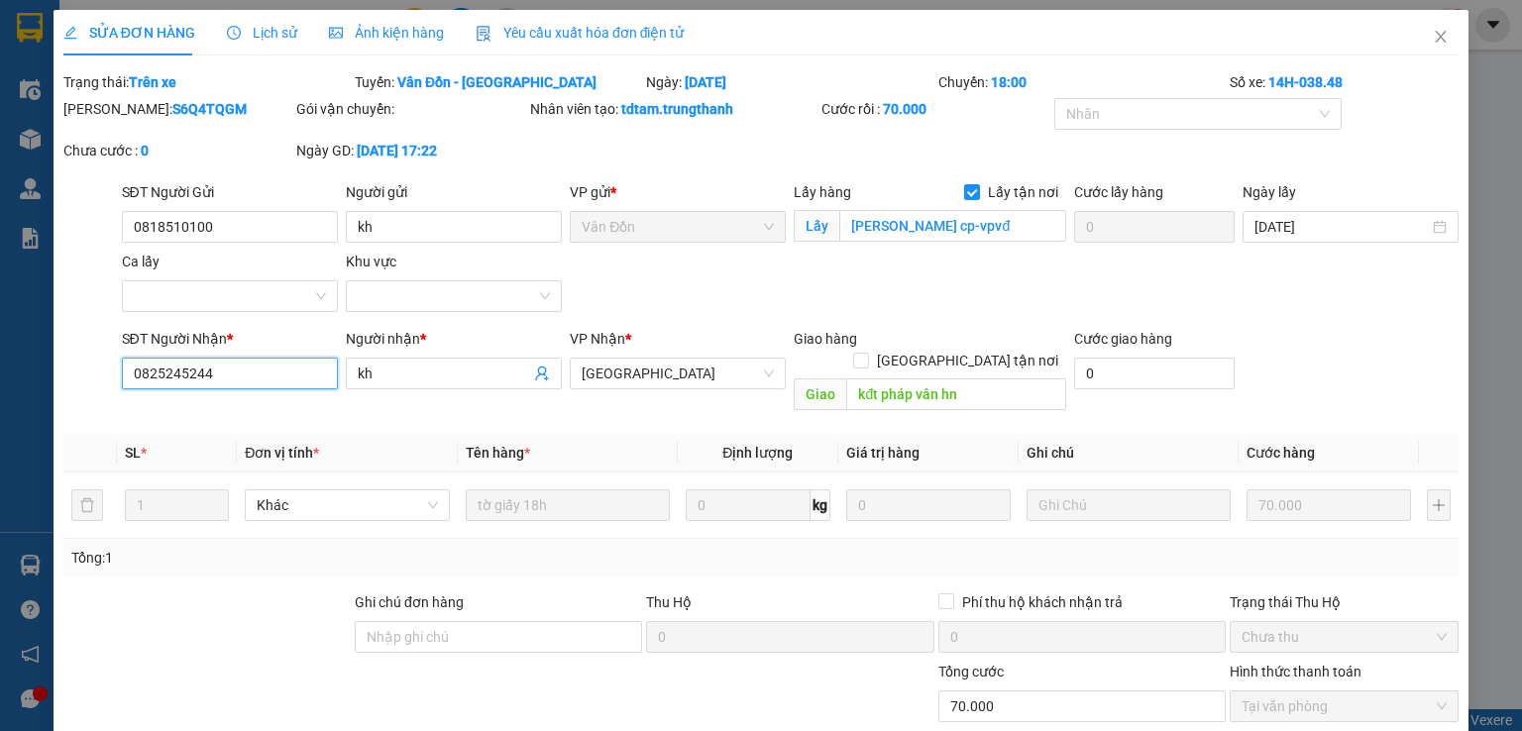
drag, startPoint x: 235, startPoint y: 365, endPoint x: 126, endPoint y: 387, distance: 111.3
click at [126, 387] on input "0825245244" at bounding box center [230, 374] width 216 height 32
paste input "38446227"
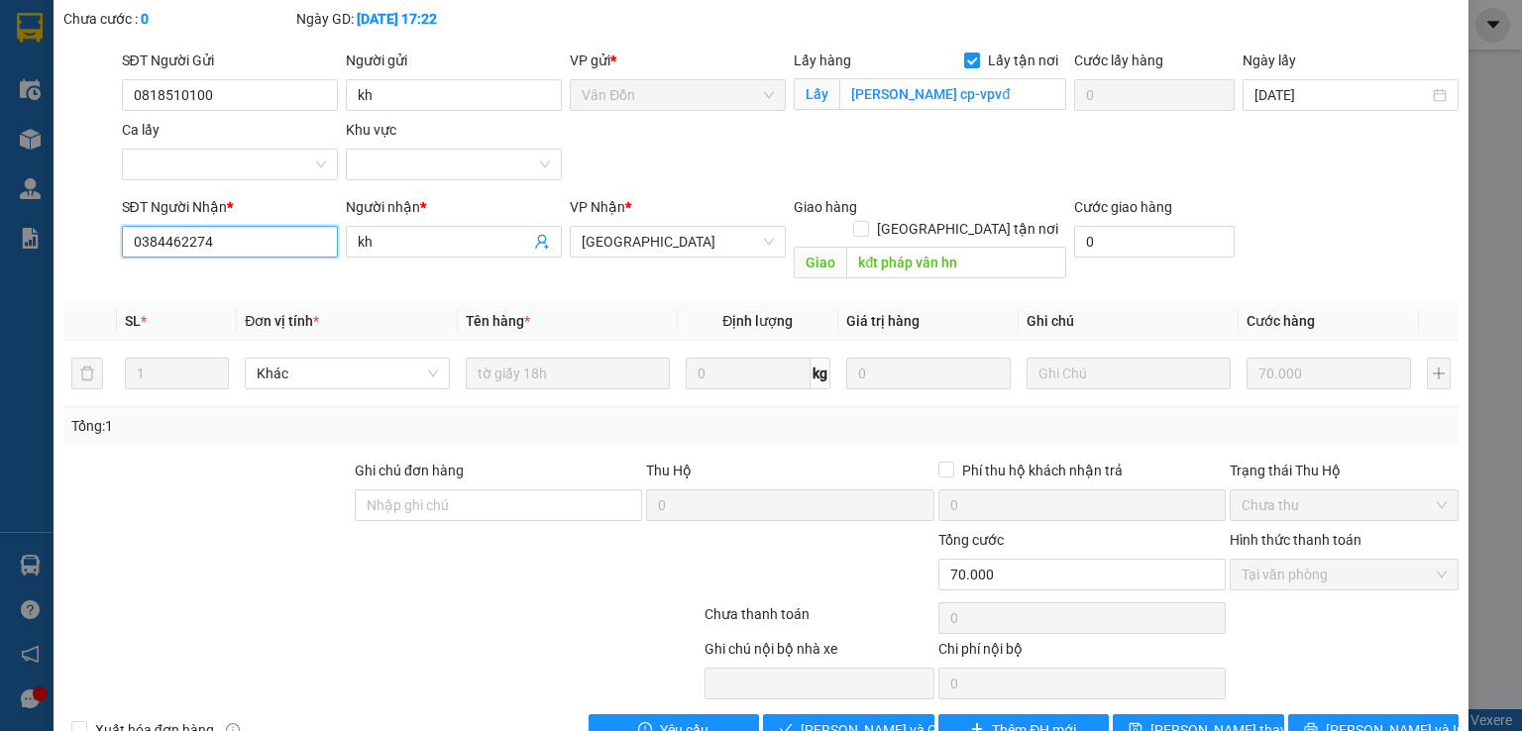
scroll to position [162, 0]
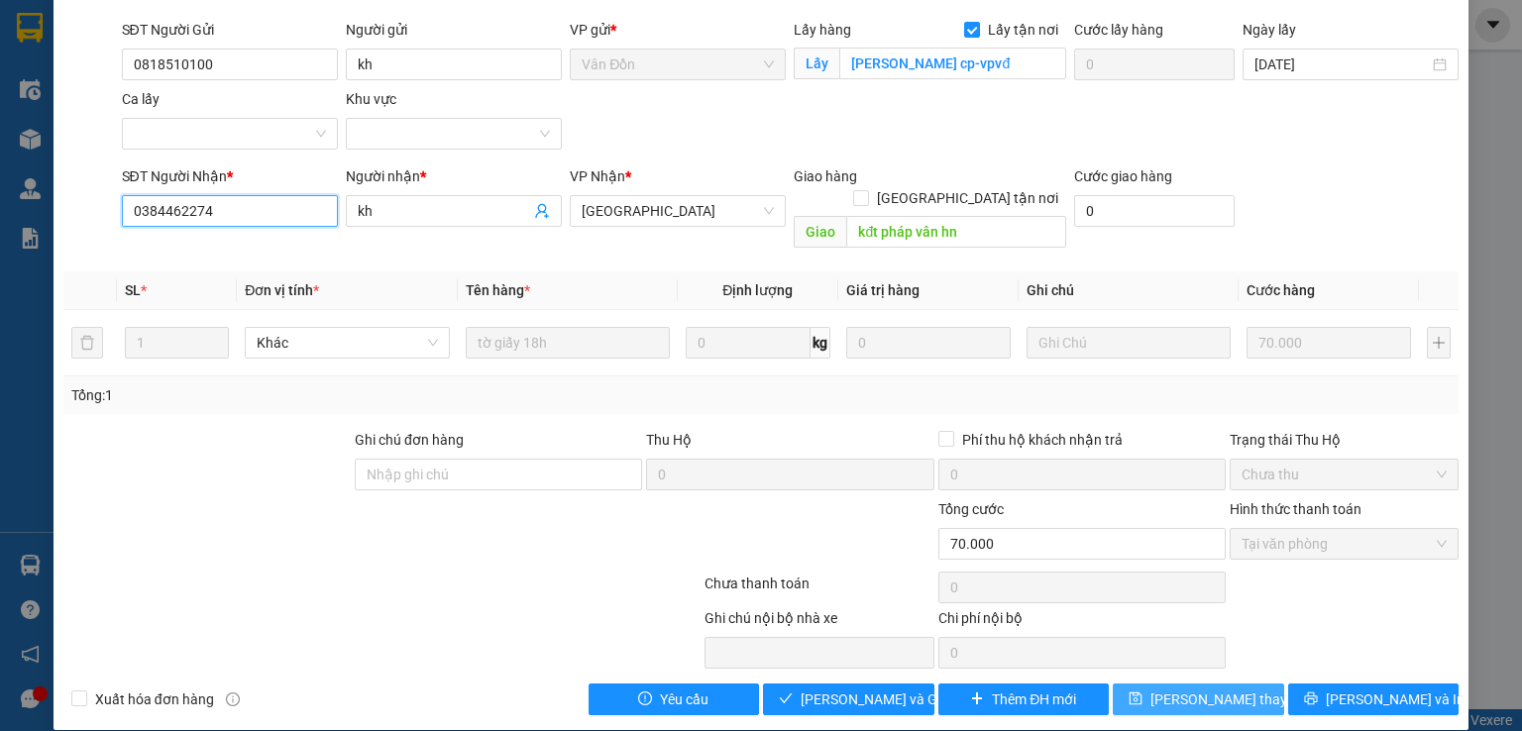
type input "0384462274"
click at [1178, 689] on span "Lưu thay đổi" at bounding box center [1229, 700] width 159 height 22
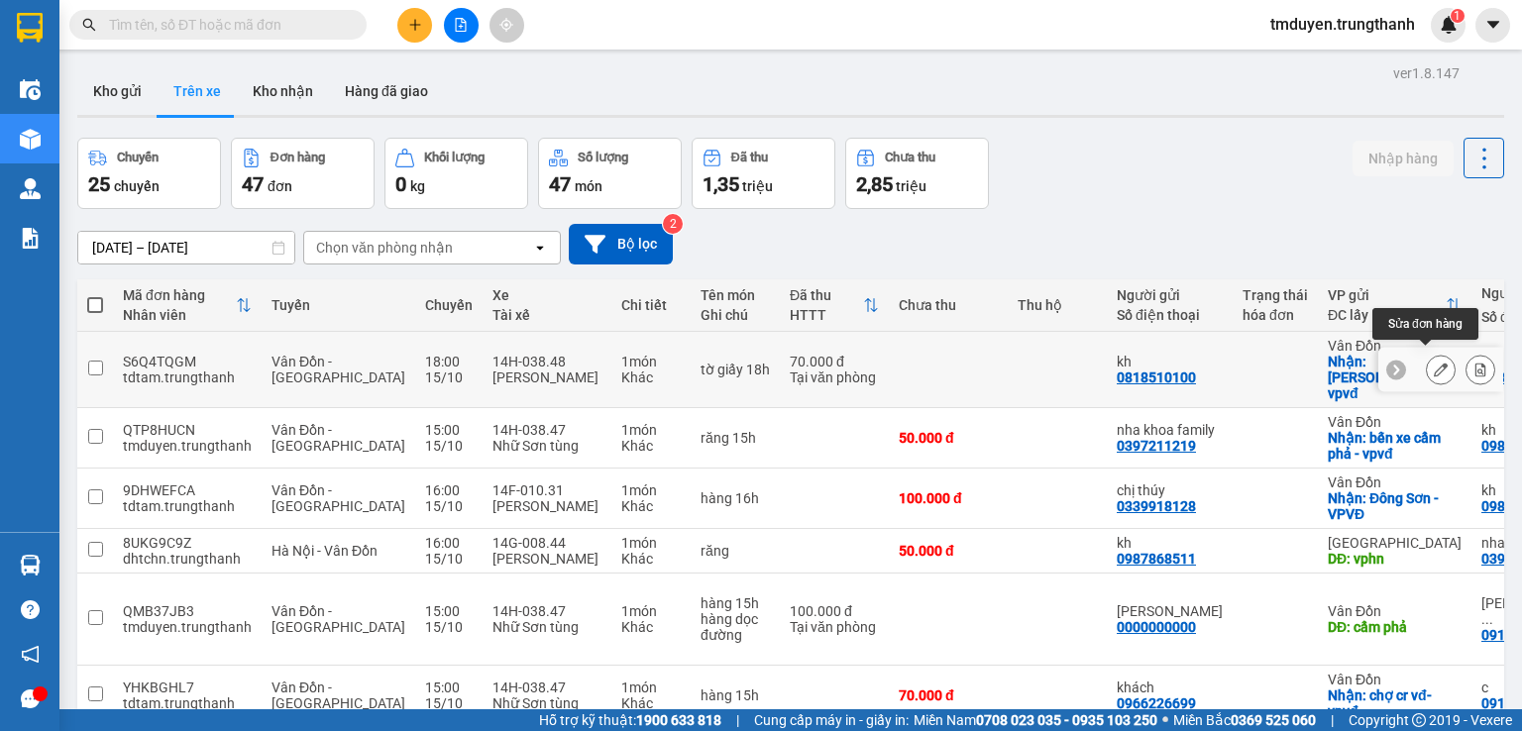
click at [1434, 365] on button at bounding box center [1441, 370] width 28 height 35
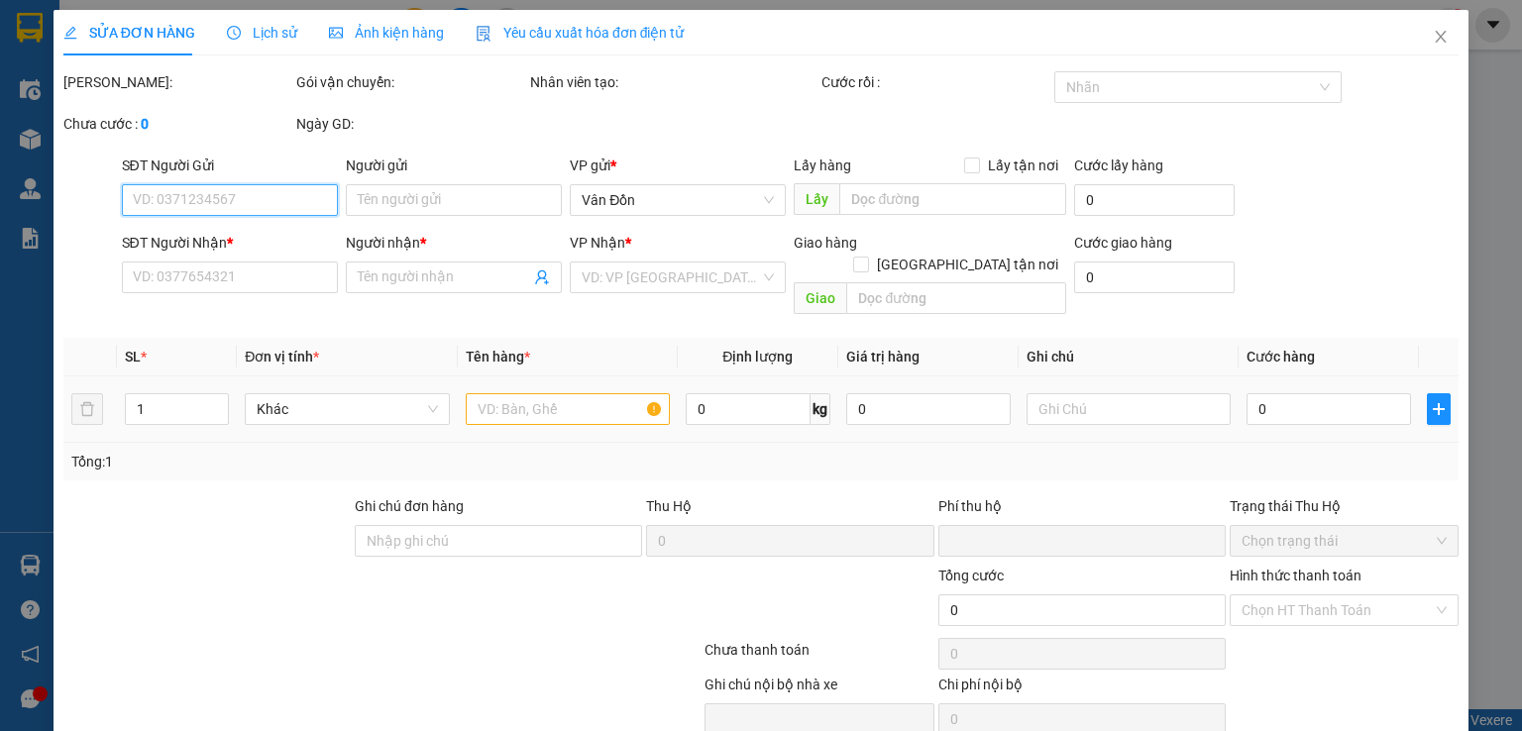
type input "0818510100"
type input "kh"
checkbox input "true"
type input "cao sơn cp-vpvđ"
type input "0384462274"
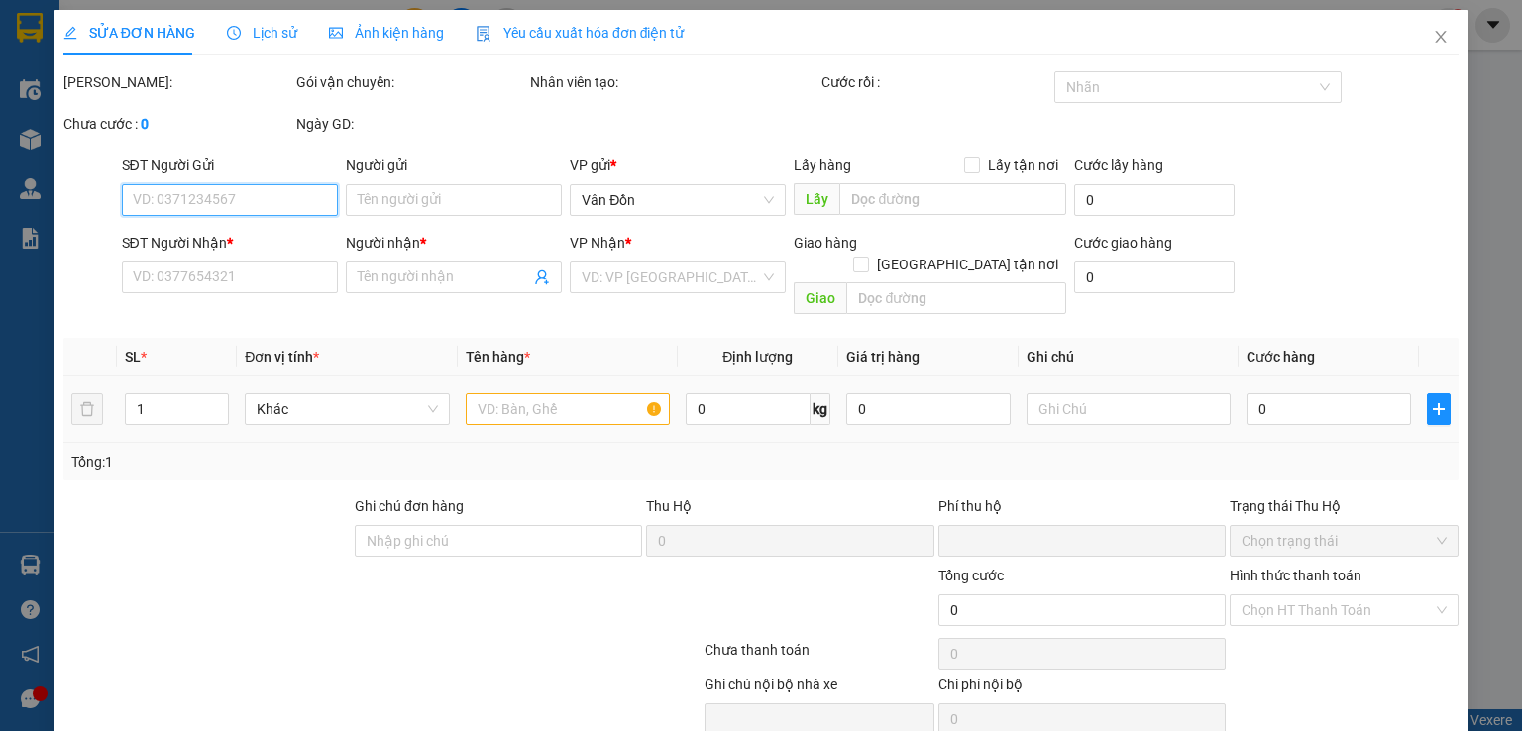
type input "kh"
type input "kđt pháp vân hn"
type input "0"
type input "70.000"
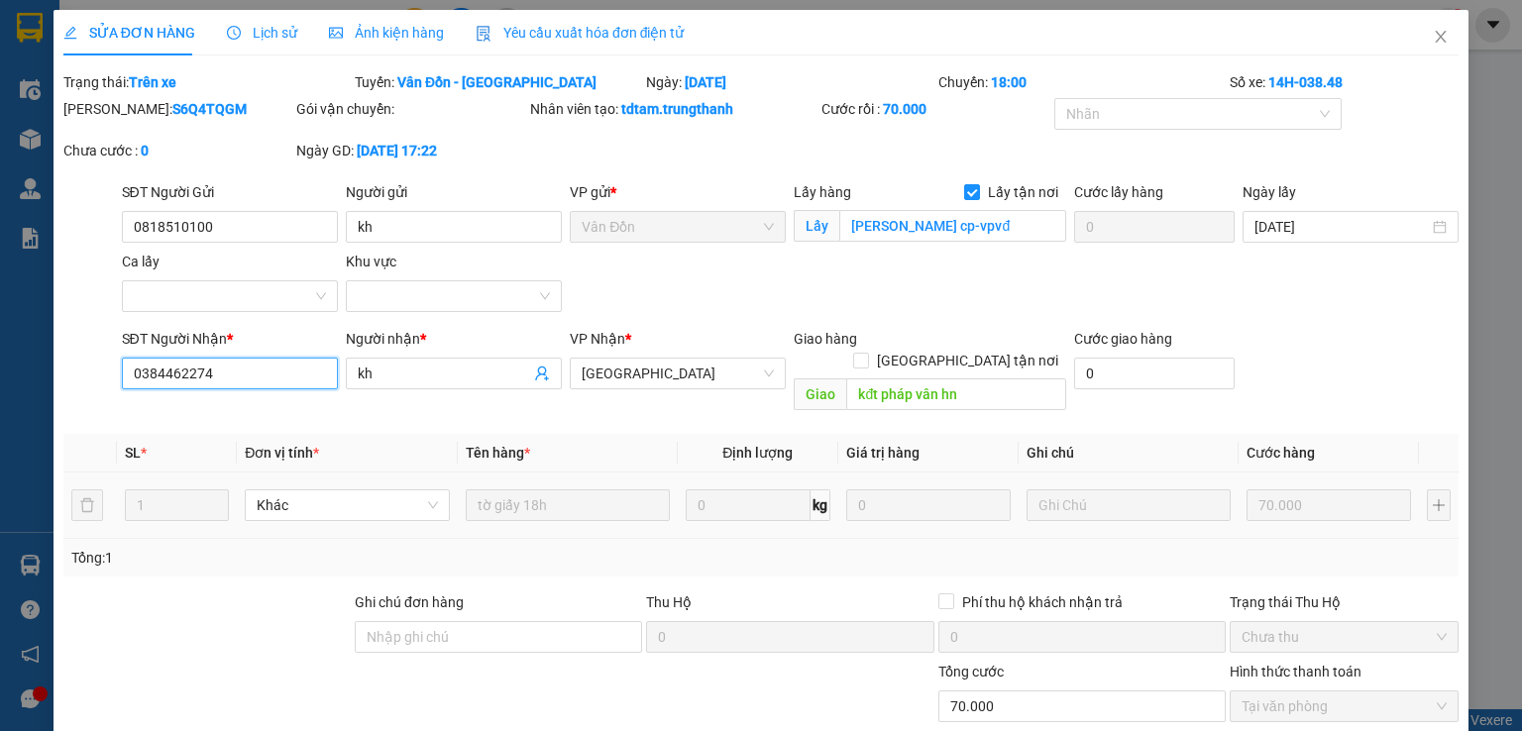
drag, startPoint x: 242, startPoint y: 378, endPoint x: 87, endPoint y: 404, distance: 156.7
click at [87, 404] on div "Total Paid Fee 70.000 Total UnPaid Fee 0 Cash Collection Total Fee Trạng thái: …" at bounding box center [760, 474] width 1395 height 807
click at [1416, 43] on span "Close" at bounding box center [1440, 37] width 55 height 55
